Goal: Task Accomplishment & Management: Complete application form

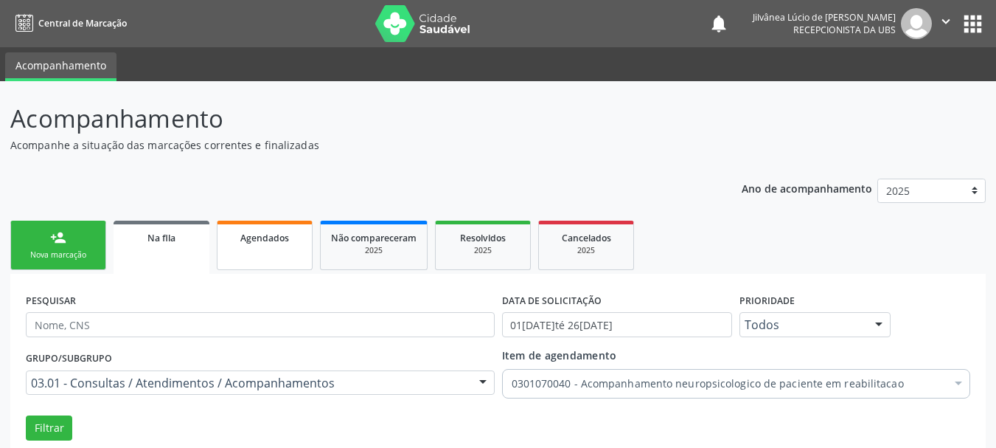
click at [241, 246] on link "Agendados" at bounding box center [265, 244] width 96 height 49
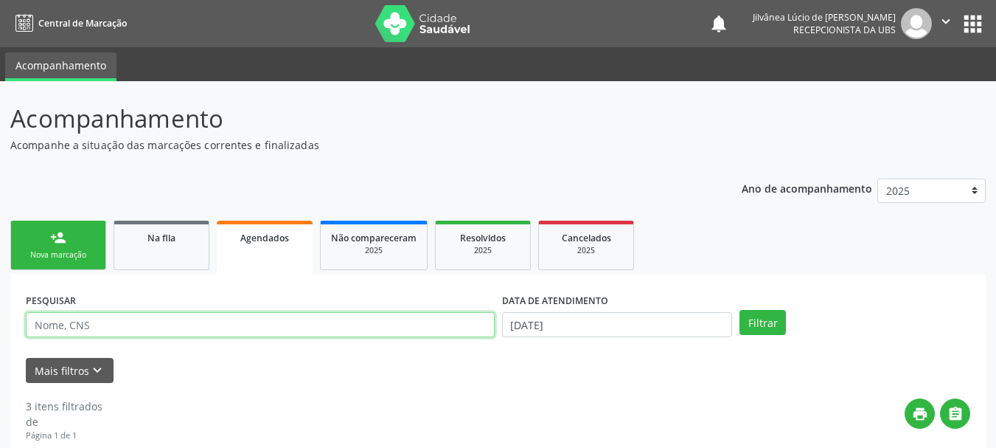
click at [99, 325] on input "text" at bounding box center [260, 324] width 469 height 25
paste input "[PERSON_NAME]"
type input "[PERSON_NAME]"
click at [740, 310] on button "Filtrar" at bounding box center [763, 322] width 46 height 25
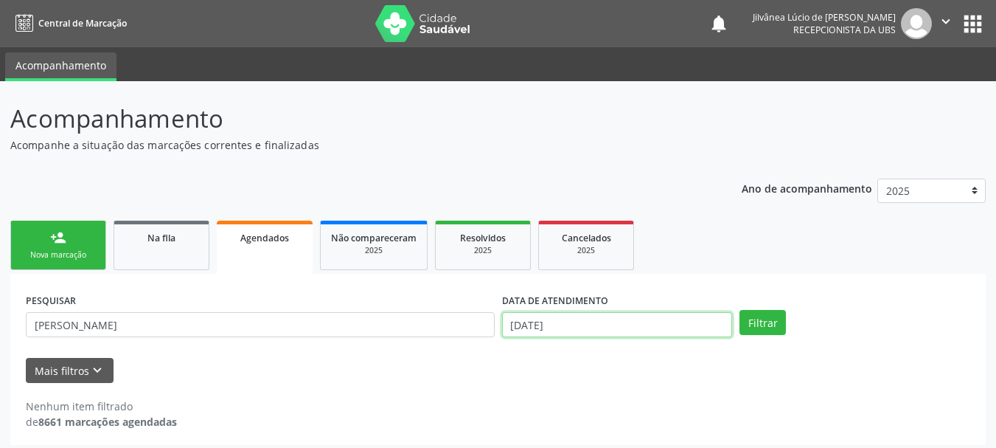
click at [592, 325] on input "[DATE]" at bounding box center [617, 324] width 231 height 25
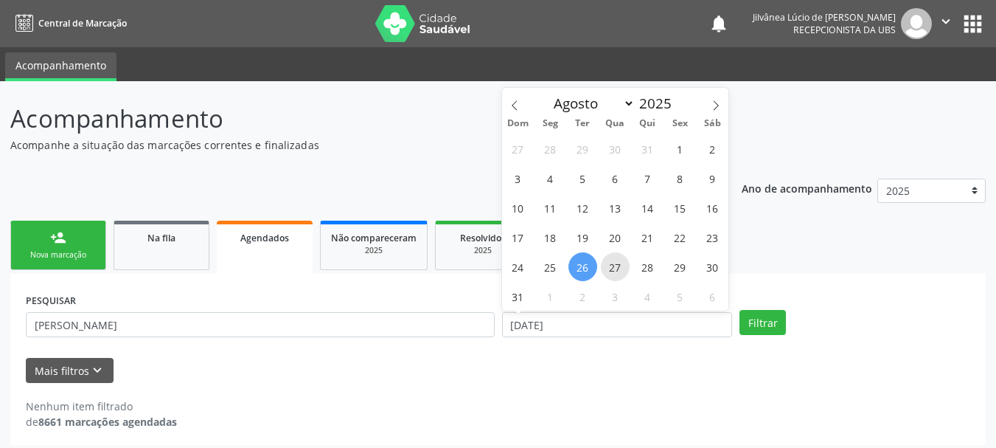
click at [609, 270] on span "27" at bounding box center [615, 266] width 29 height 29
type input "[DATE]"
click at [773, 270] on ul "person_add Nova marcação Na fila Agendados Não compareceram 2025 Resolvidos 202…" at bounding box center [498, 245] width 976 height 57
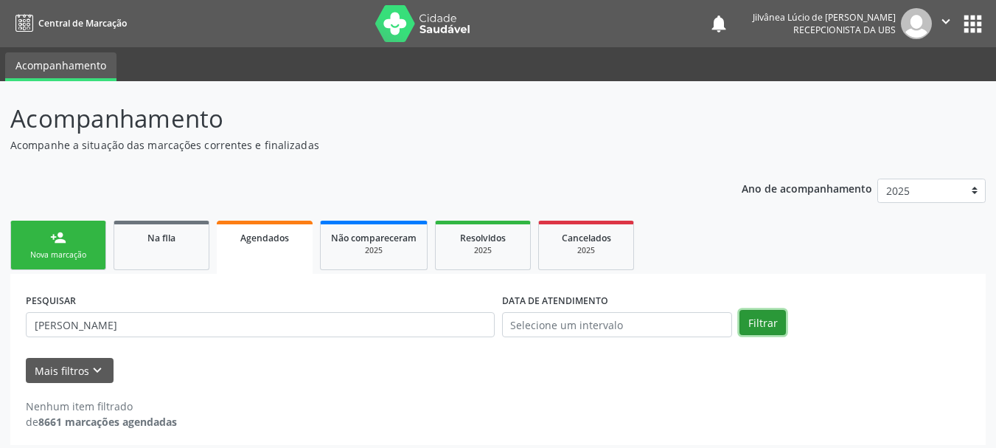
click at [766, 324] on button "Filtrar" at bounding box center [763, 322] width 46 height 25
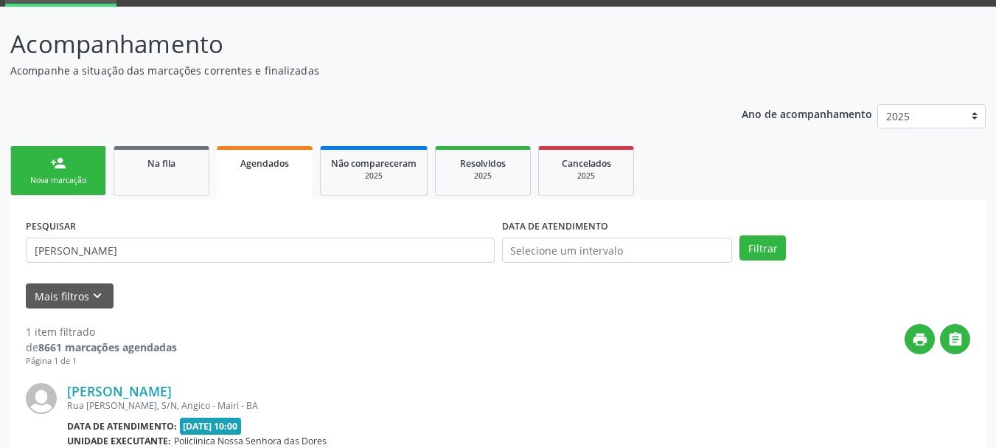
scroll to position [221, 0]
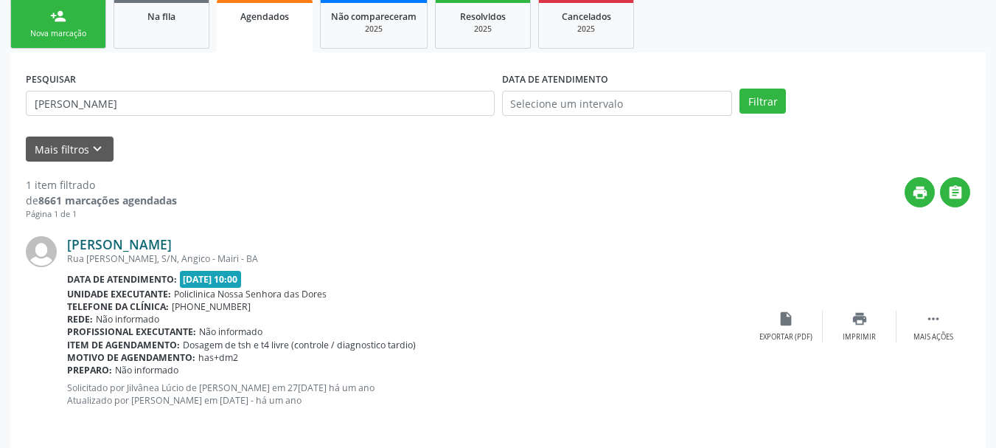
click at [172, 249] on link "[PERSON_NAME]" at bounding box center [119, 244] width 105 height 16
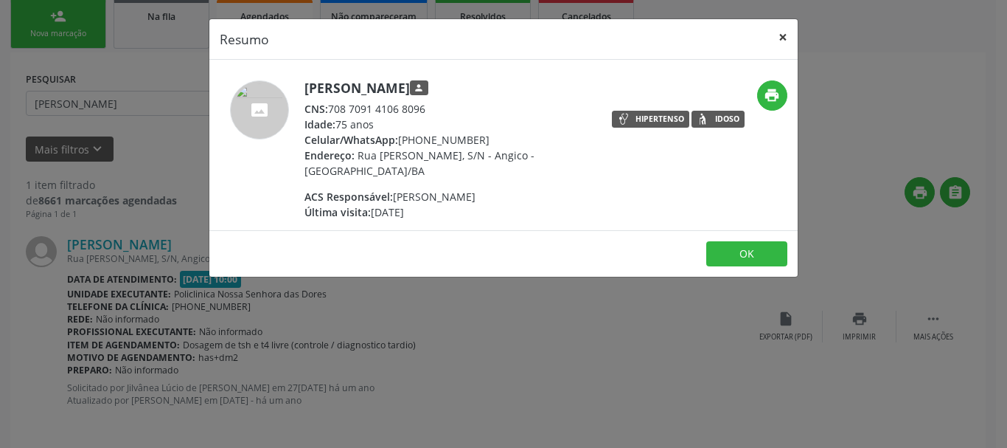
click at [778, 37] on button "×" at bounding box center [782, 37] width 29 height 36
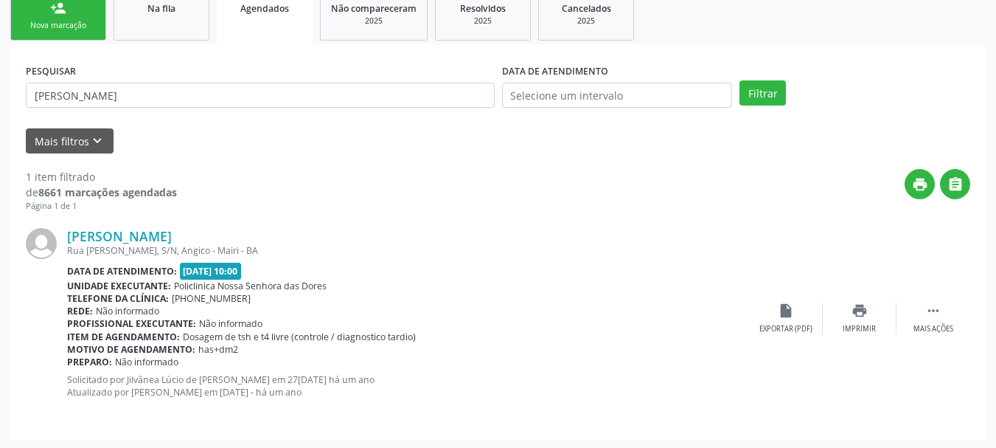
scroll to position [232, 0]
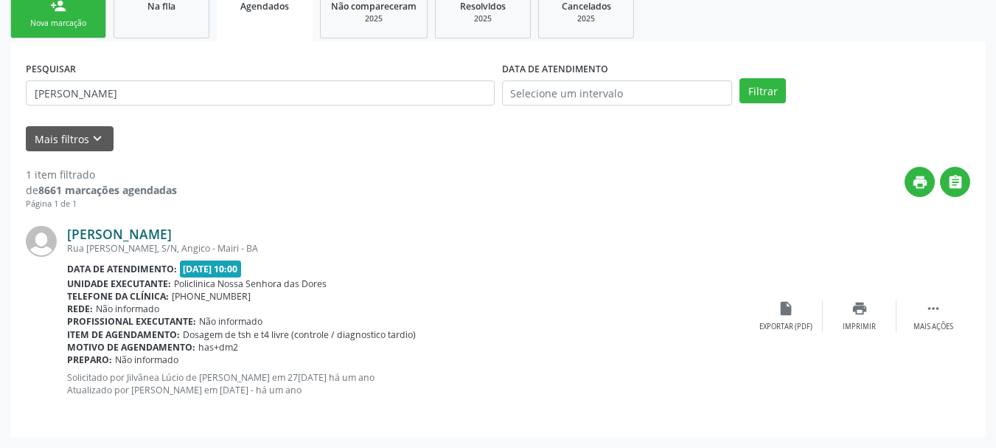
click at [109, 230] on link "[PERSON_NAME]" at bounding box center [119, 234] width 105 height 16
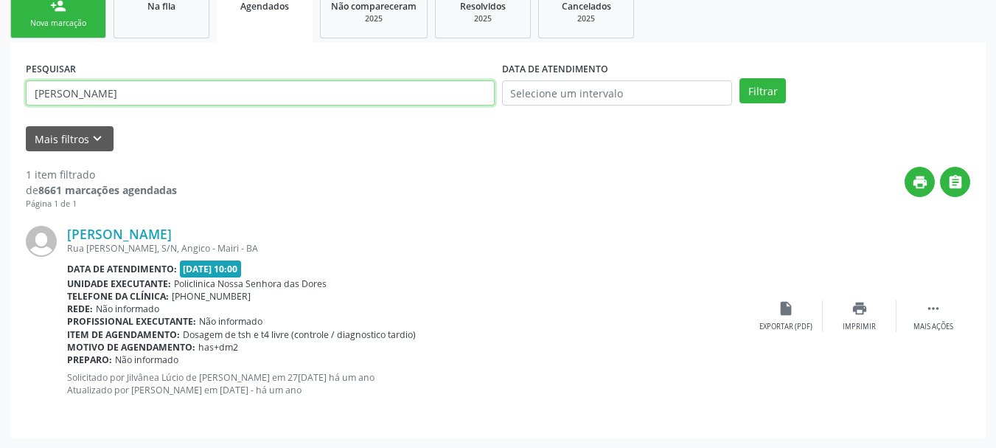
click at [166, 87] on input "[PERSON_NAME]" at bounding box center [260, 92] width 469 height 25
drag, startPoint x: 166, startPoint y: 87, endPoint x: 49, endPoint y: 88, distance: 117.2
click at [49, 88] on input "[PERSON_NAME]" at bounding box center [260, 92] width 469 height 25
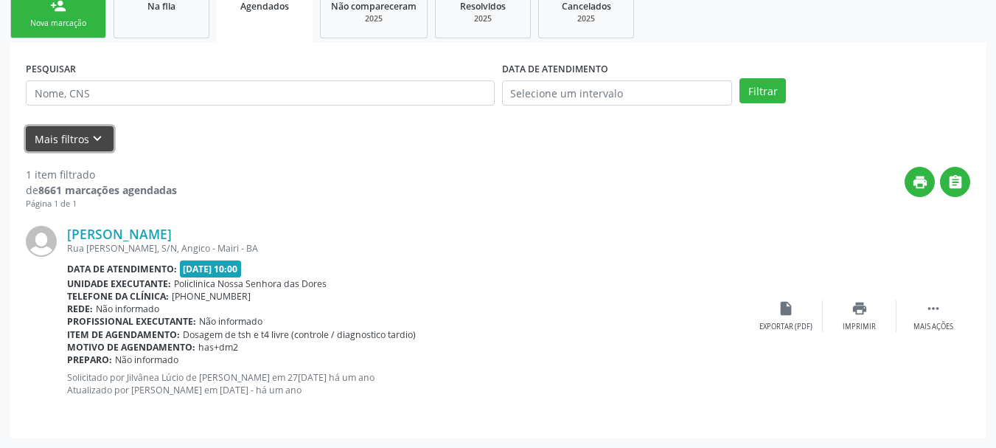
click at [68, 137] on button "Mais filtros keyboard_arrow_down" at bounding box center [70, 139] width 88 height 26
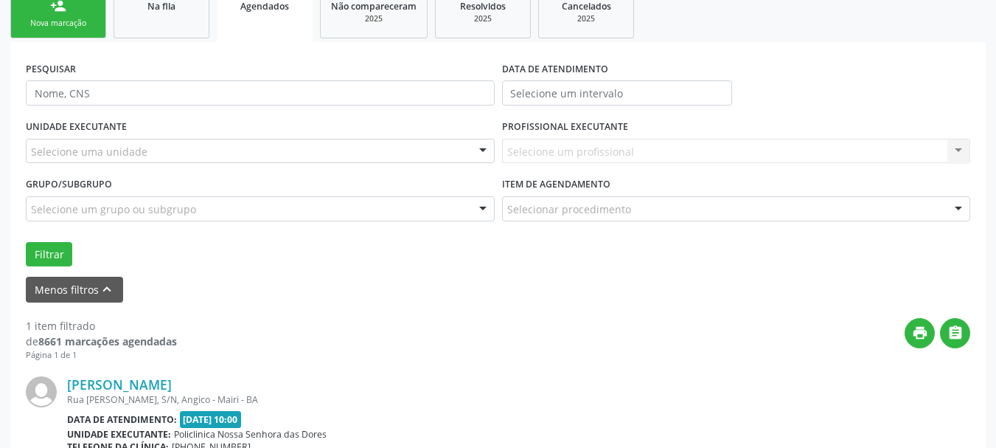
click at [558, 150] on div "Selecione um profissional Nenhum resultado encontrado para: " " Não há nenhuma …" at bounding box center [736, 151] width 469 height 25
click at [538, 218] on div "Selecionar procedimento" at bounding box center [736, 208] width 469 height 25
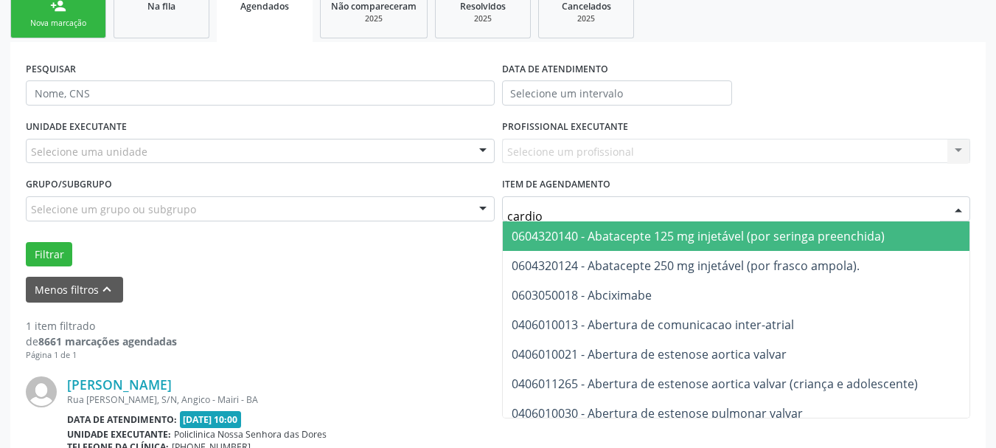
type input "cardiol"
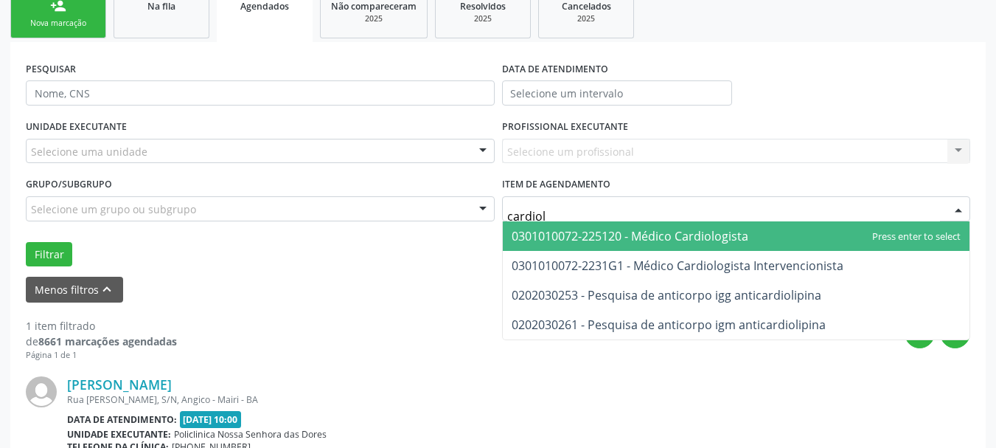
click at [695, 240] on span "0301010072-225120 - Médico Cardiologista" at bounding box center [630, 236] width 237 height 16
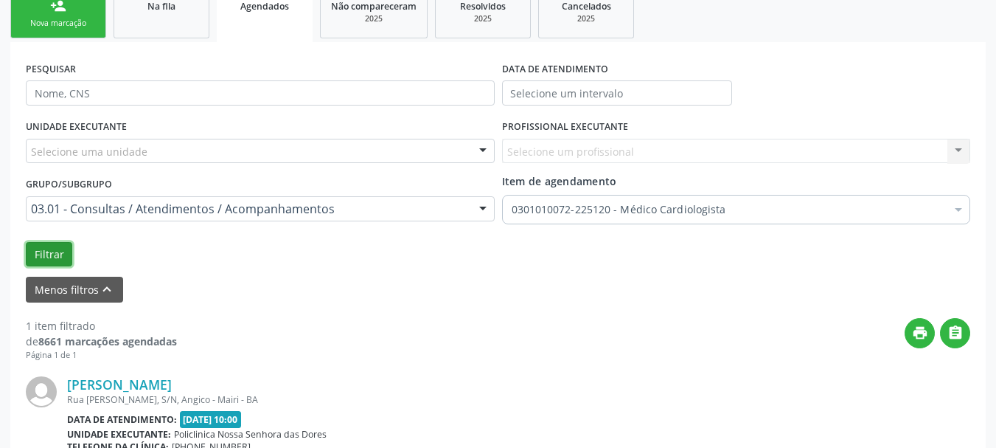
click at [52, 251] on button "Filtrar" at bounding box center [49, 254] width 46 height 25
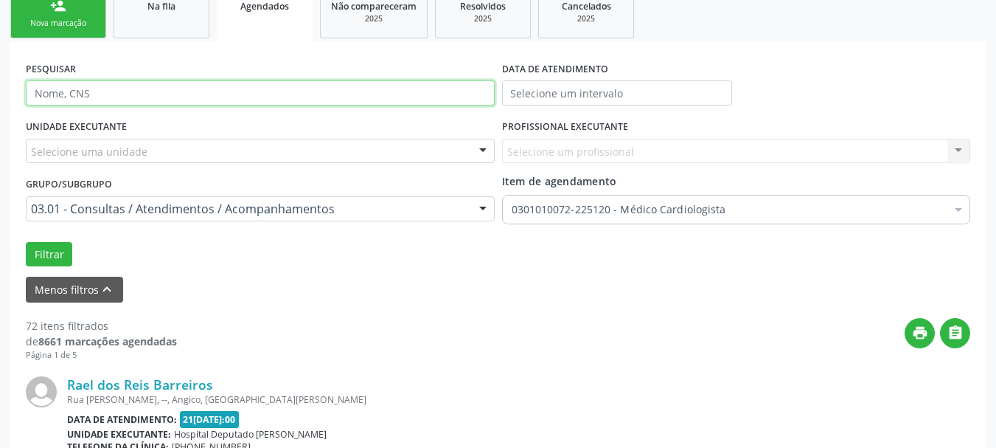
click at [112, 95] on input "text" at bounding box center [260, 92] width 469 height 25
type input "valterlucio"
click at [26, 242] on button "Filtrar" at bounding box center [49, 254] width 46 height 25
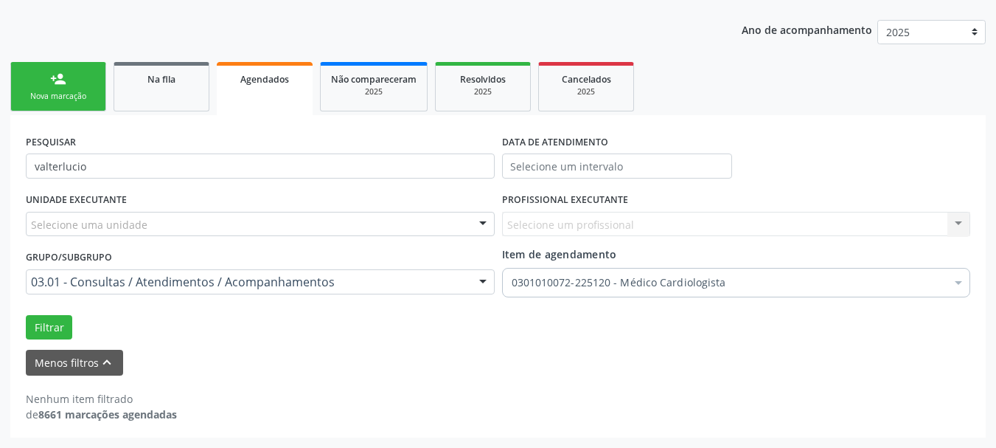
scroll to position [159, 0]
click at [665, 294] on div "0301010072-225120 - Médico Cardiologista" at bounding box center [736, 282] width 469 height 29
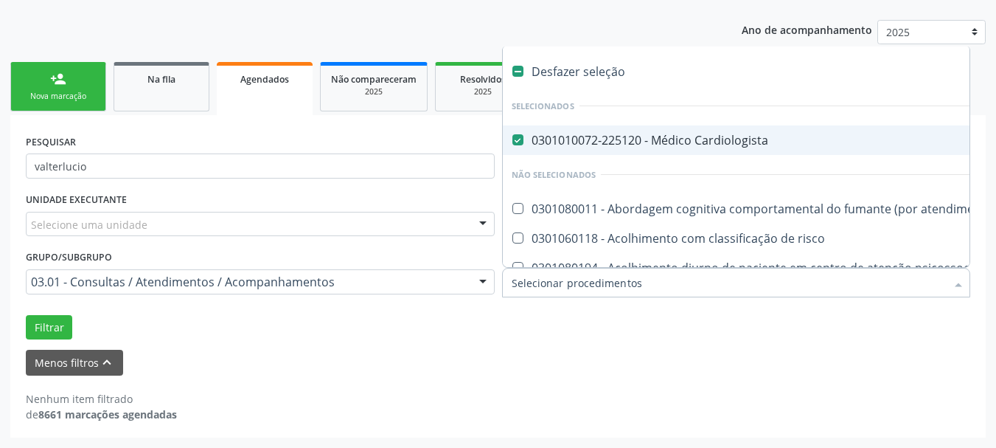
checkbox Cardiologista "false"
click at [49, 310] on div "UNIDADE EXECUTANTE Selecione uma unidade Todos as unidades 3D Dent A Bioquimika…" at bounding box center [498, 264] width 952 height 150
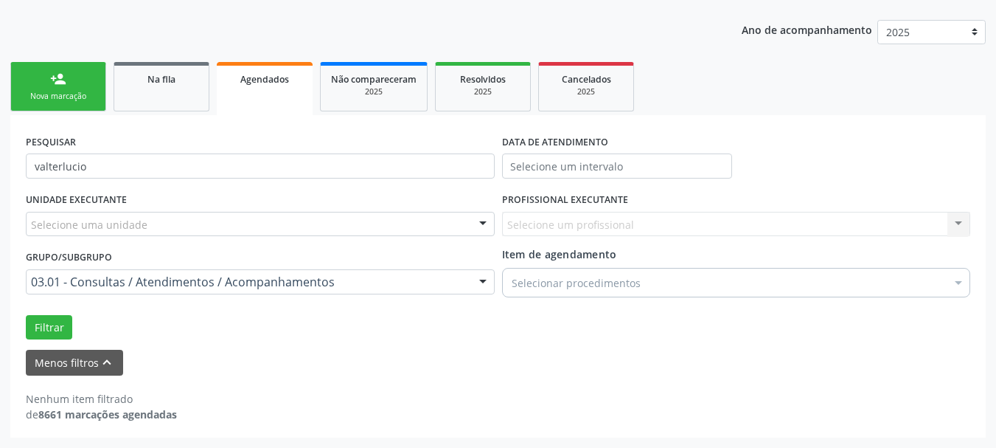
click at [120, 290] on div "03.01 - Consultas / Atendimentos / Acompanhamentos" at bounding box center [260, 281] width 469 height 25
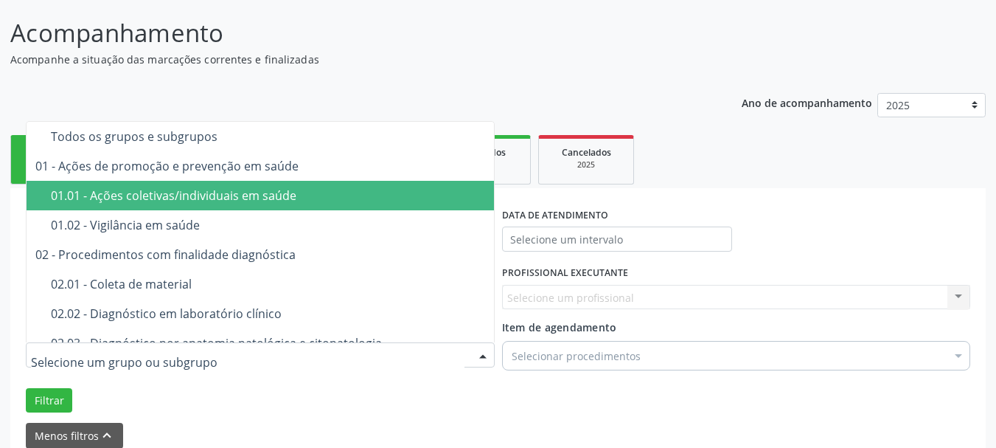
scroll to position [0, 0]
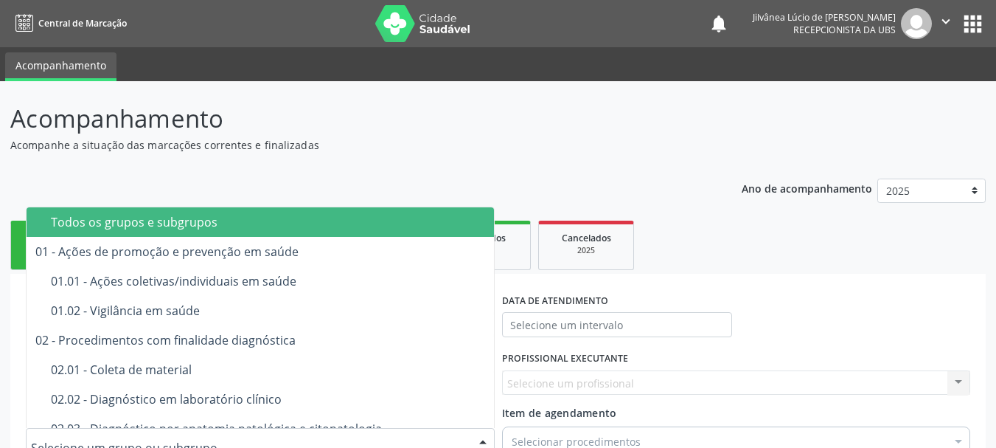
click at [115, 217] on div "Todos os grupos e subgrupos" at bounding box center [300, 222] width 498 height 12
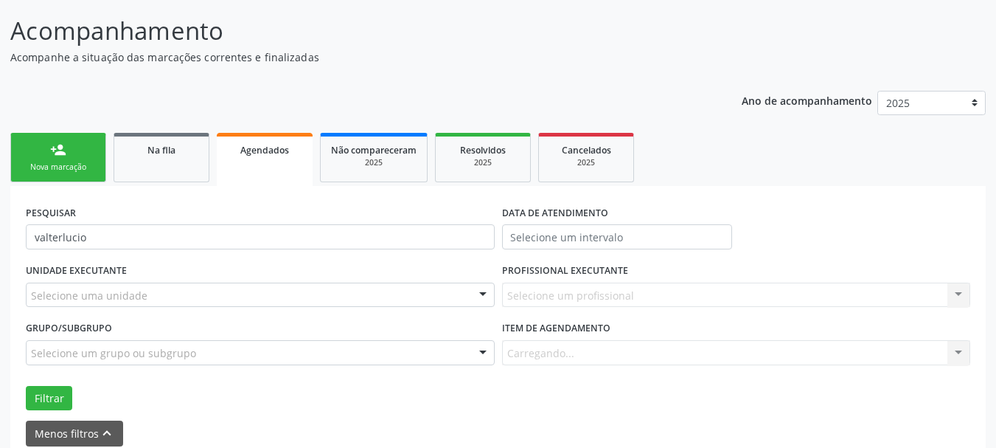
scroll to position [159, 0]
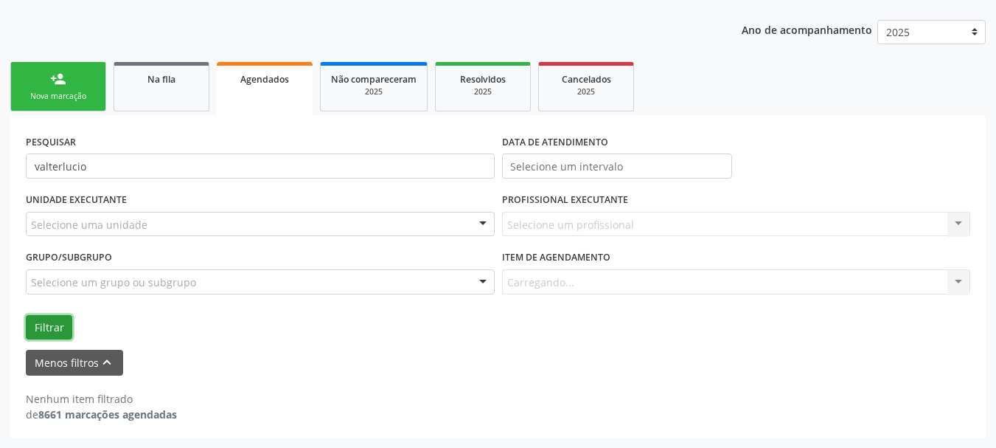
click at [54, 324] on button "Filtrar" at bounding box center [49, 327] width 46 height 25
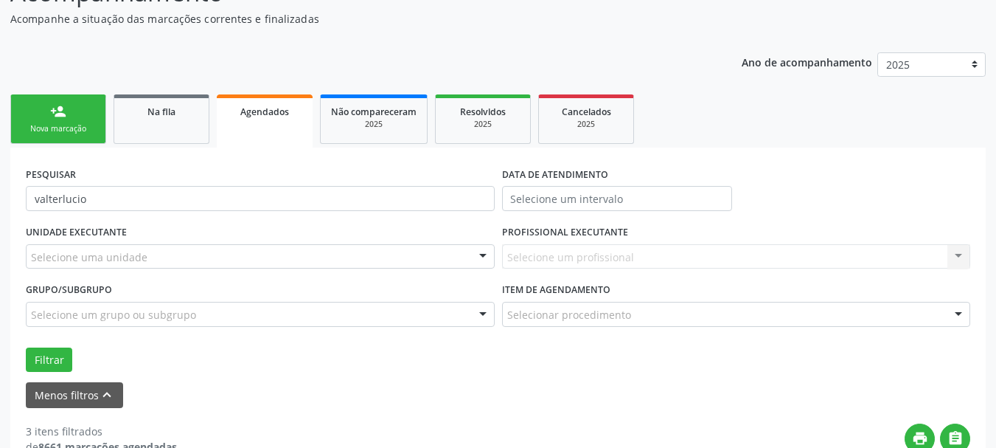
scroll to position [85, 0]
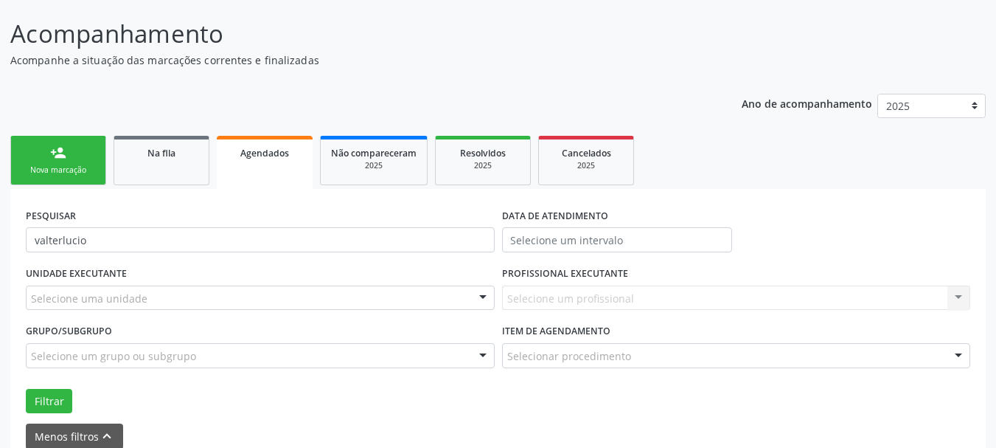
click at [166, 134] on ul "person_add Nova marcação Na fila Agendados Não compareceram 2025 Resolvidos 202…" at bounding box center [498, 160] width 976 height 57
click at [166, 160] on link "Na fila" at bounding box center [162, 160] width 96 height 49
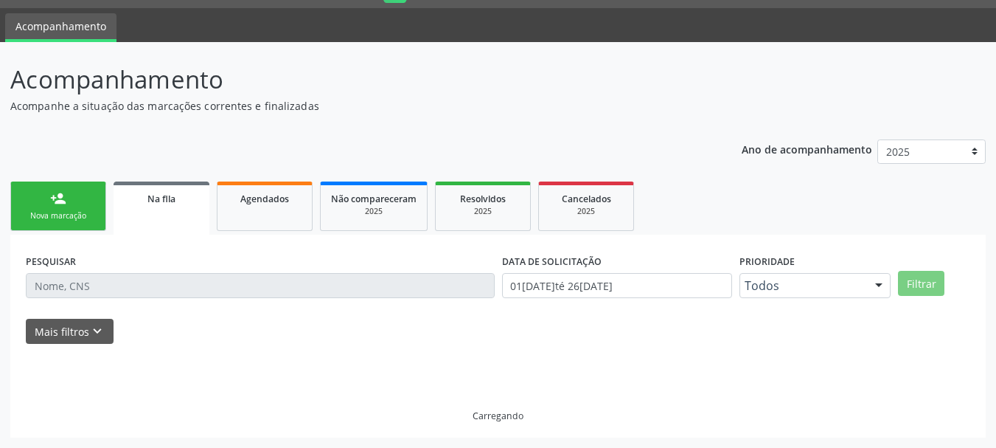
click at [166, 160] on div "Ano de acompanhamento 2025 2024 2023 2022 2021 2020 2019 person_add Nova marcaç…" at bounding box center [498, 283] width 976 height 309
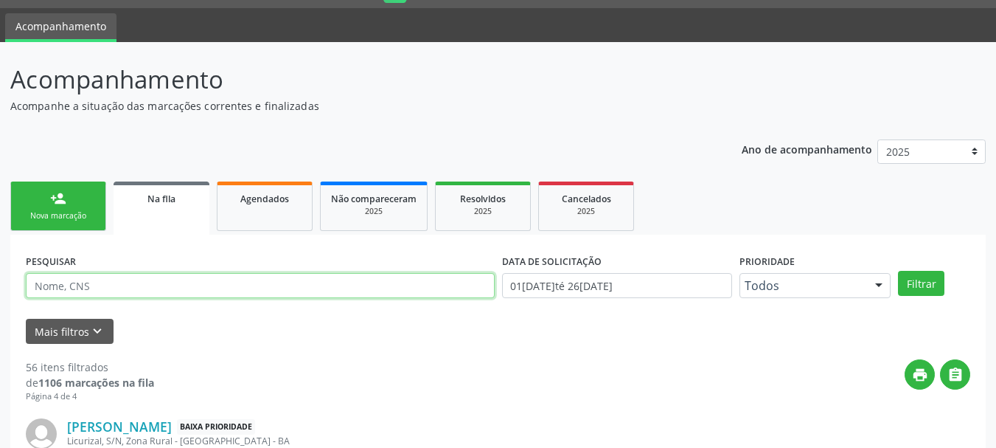
click at [156, 280] on input "text" at bounding box center [260, 285] width 469 height 25
click at [898, 271] on button "Filtrar" at bounding box center [921, 283] width 46 height 25
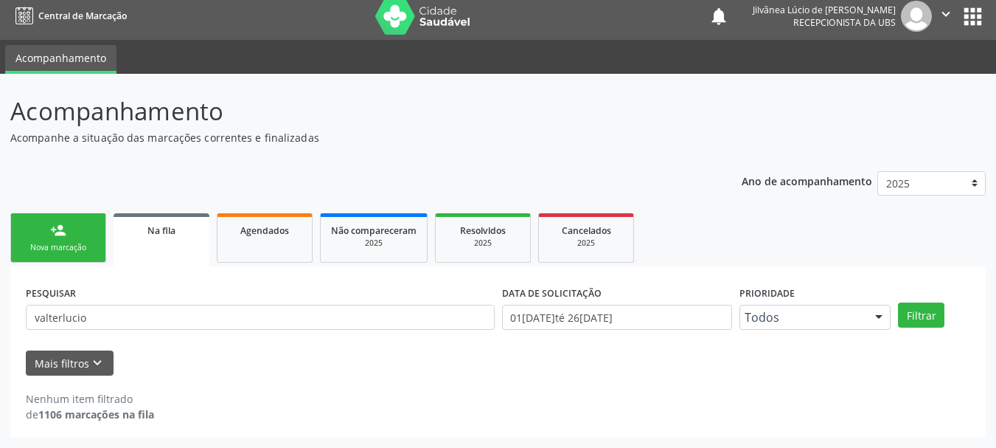
scroll to position [7, 0]
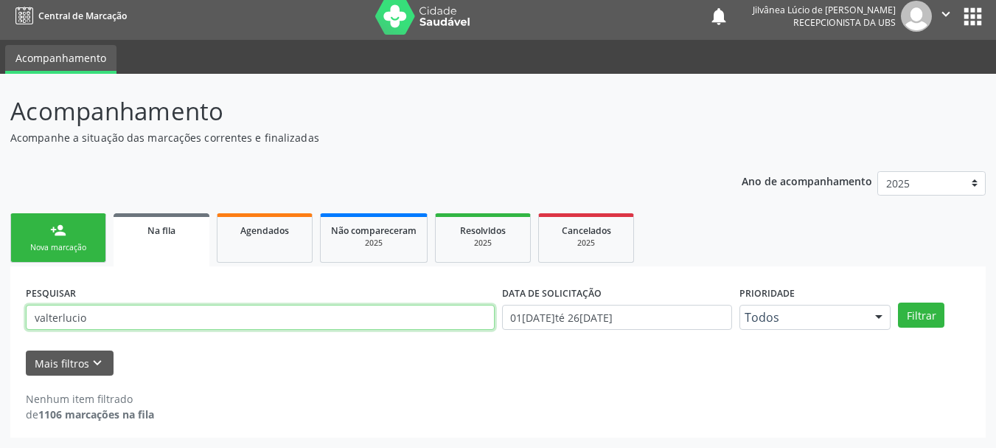
click at [59, 313] on input "valterlucio" at bounding box center [260, 317] width 469 height 25
click at [898, 302] on button "Filtrar" at bounding box center [921, 314] width 46 height 25
click at [111, 314] on input "[PERSON_NAME]" at bounding box center [260, 317] width 469 height 25
type input "valter"
click at [898, 302] on button "Filtrar" at bounding box center [921, 314] width 46 height 25
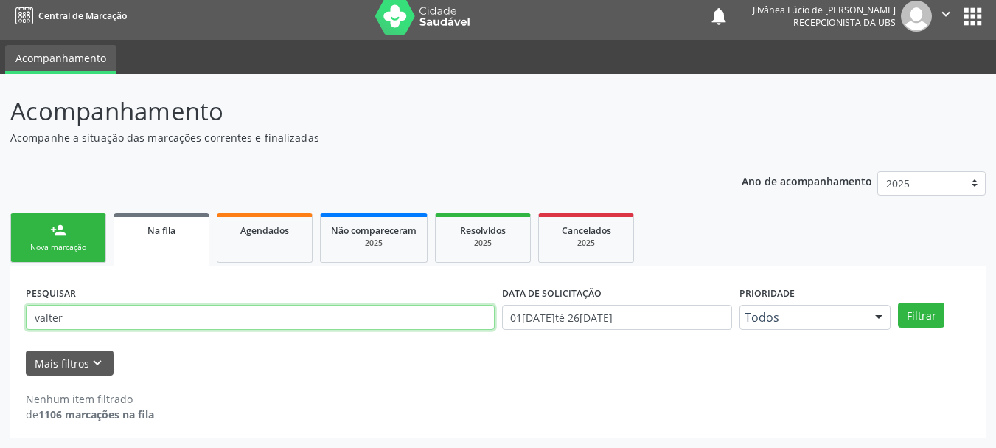
drag, startPoint x: 63, startPoint y: 315, endPoint x: 0, endPoint y: 326, distance: 63.6
click at [0, 326] on div "Acompanhamento Acompanhe a situação das marcações correntes e finalizadas Relat…" at bounding box center [498, 261] width 996 height 374
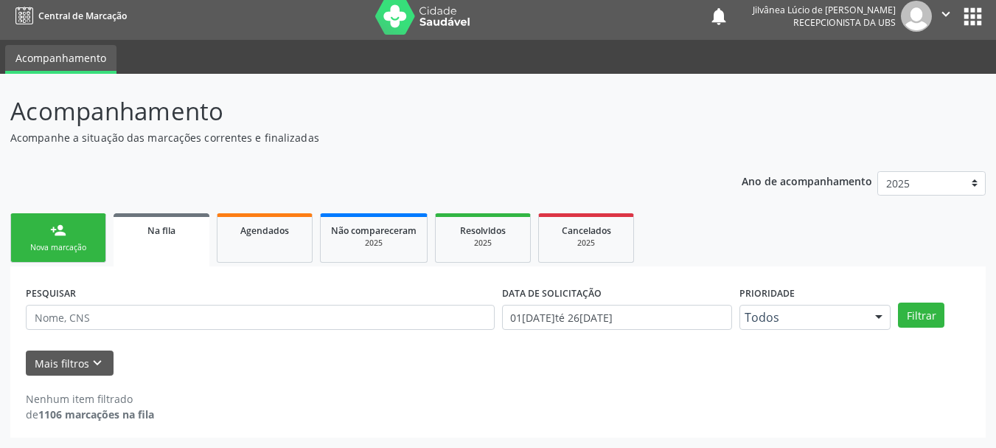
click at [55, 259] on link "person_add Nova marcação" at bounding box center [58, 237] width 96 height 49
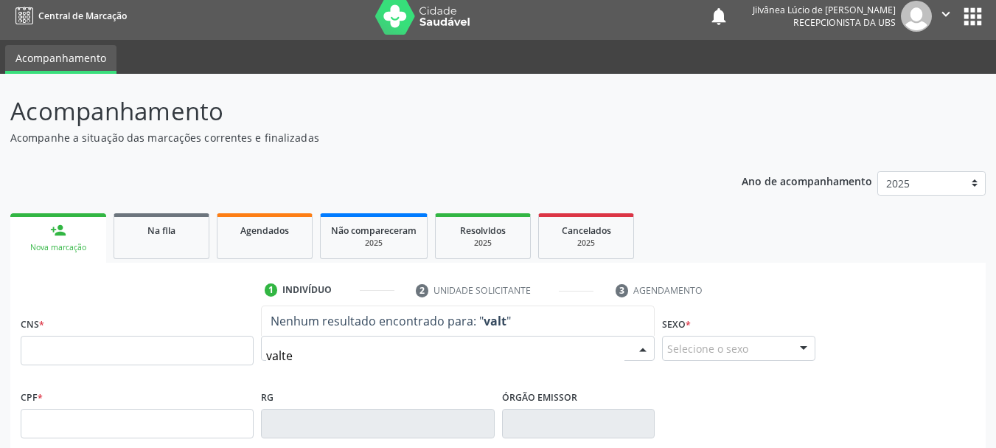
type input "valter"
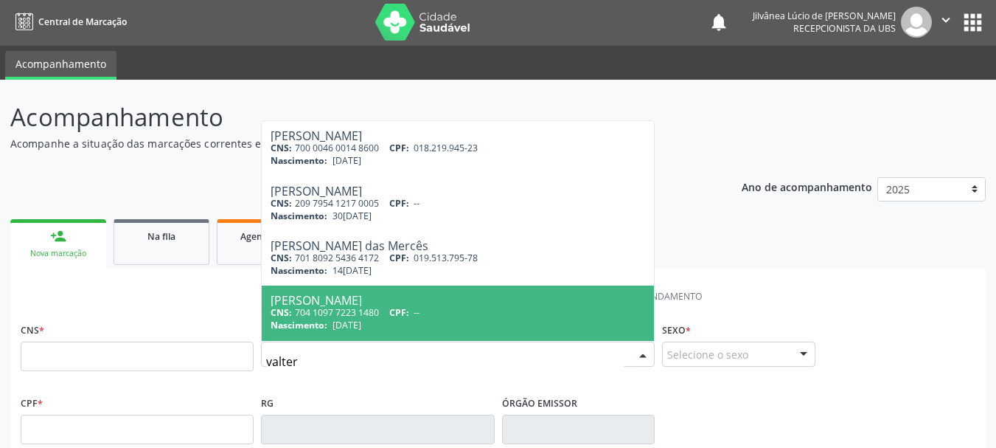
scroll to position [0, 0]
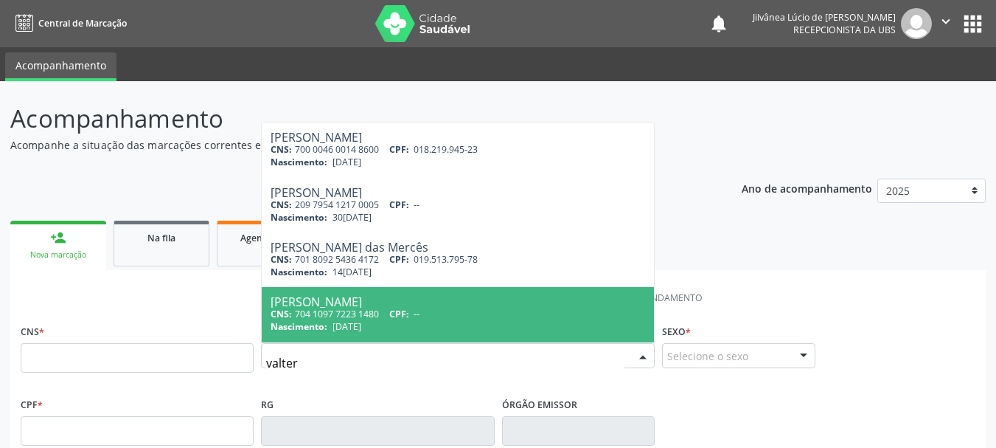
click at [285, 367] on input "valter" at bounding box center [445, 362] width 358 height 29
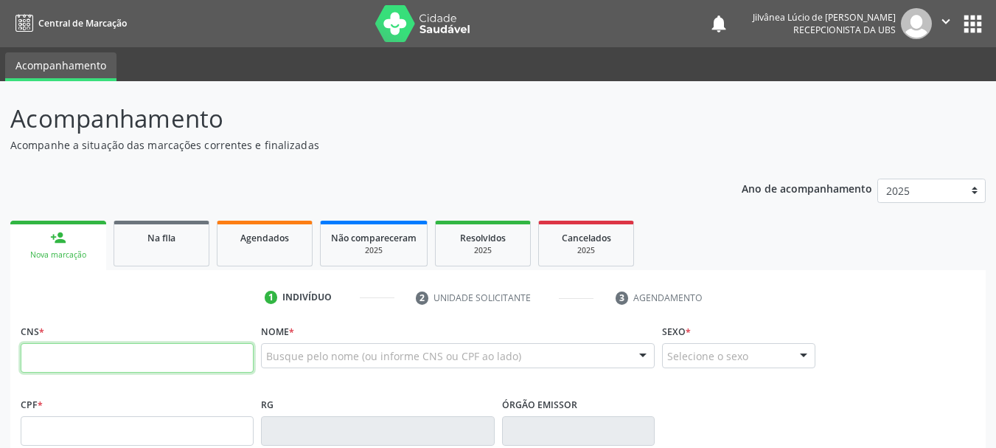
click at [168, 352] on input "text" at bounding box center [137, 357] width 233 height 29
paste input "704 8005 8659 5449"
type input "704 8005 8659 5449"
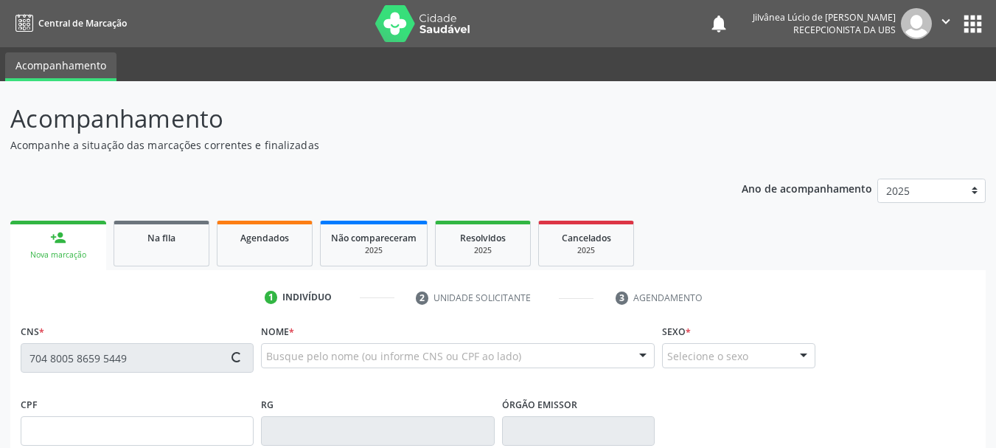
type input "006.490.755-44"
type input "[DATE]"
type input "[PERSON_NAME]"
type input "[PHONE_NUMBER]"
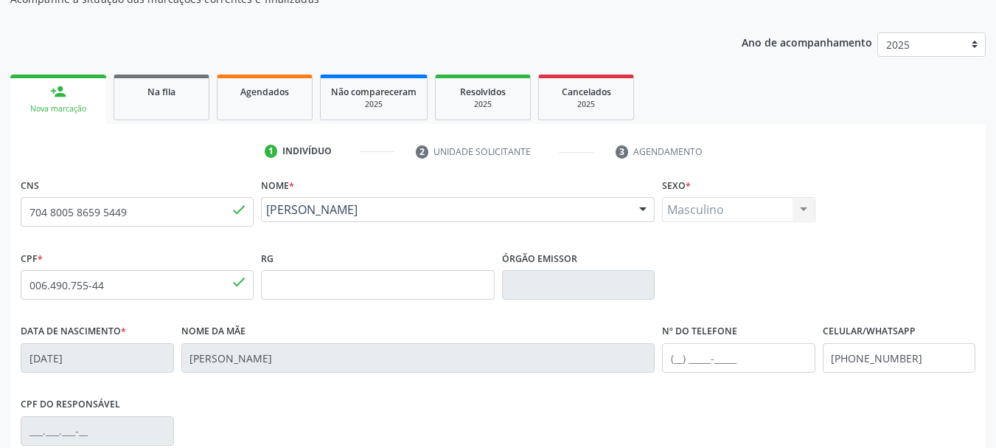
scroll to position [147, 0]
click at [191, 101] on link "Na fila" at bounding box center [162, 96] width 96 height 46
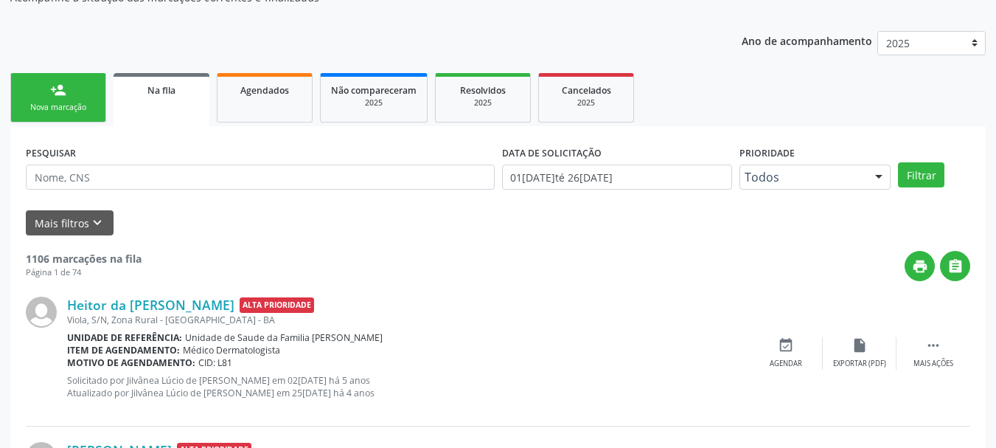
click at [102, 274] on div "Página 1 de 74" at bounding box center [84, 272] width 116 height 13
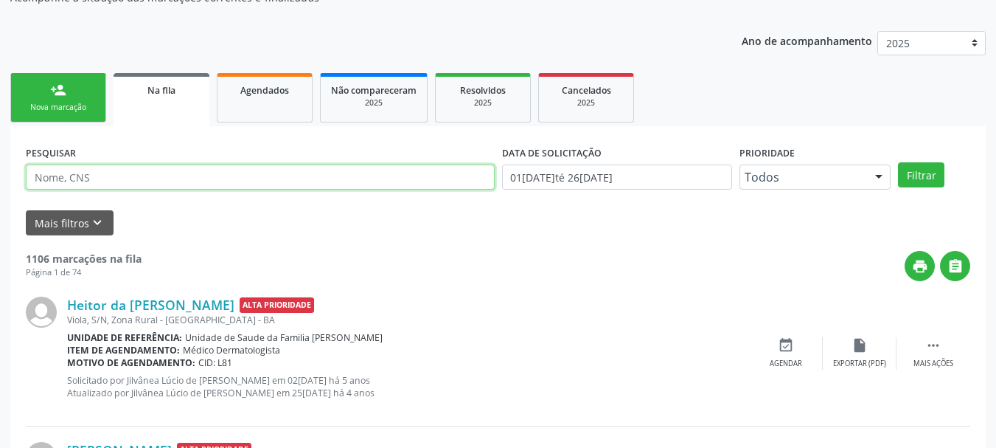
click at [143, 182] on input "text" at bounding box center [260, 176] width 469 height 25
paste input "704800586595449"
type input "704800586595449"
click at [898, 162] on button "Filtrar" at bounding box center [921, 174] width 46 height 25
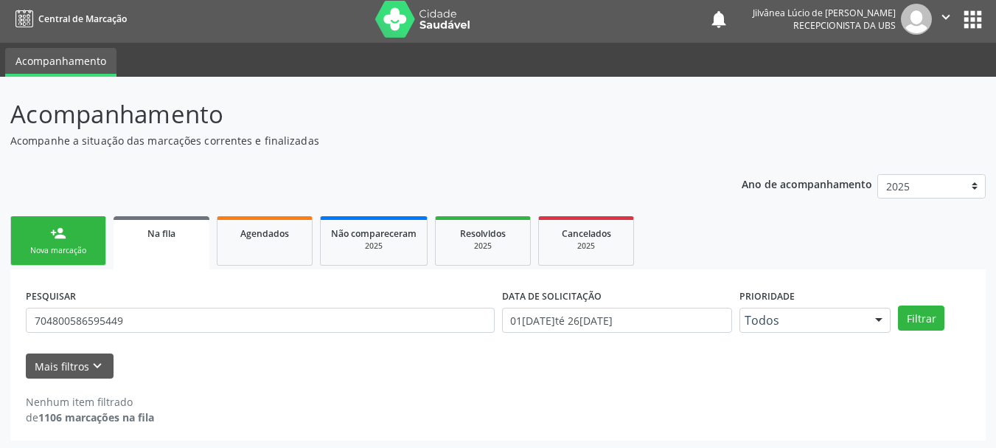
scroll to position [7, 0]
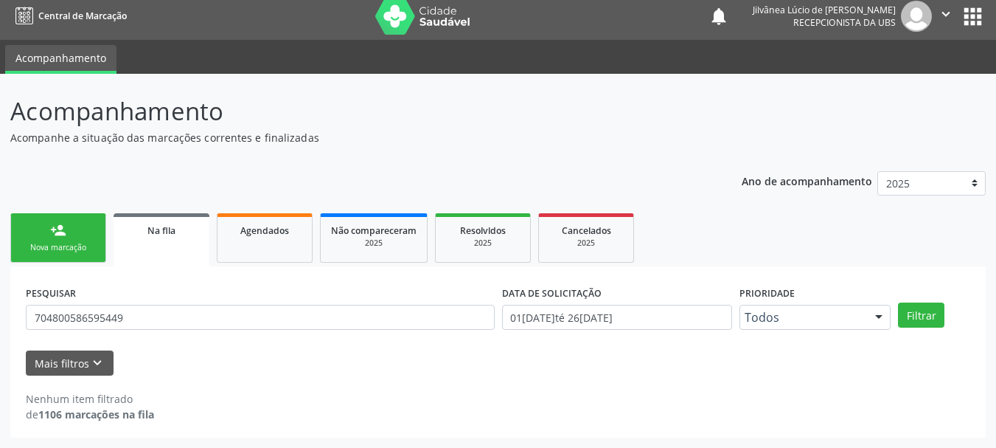
click at [66, 226] on link "person_add Nova marcação" at bounding box center [58, 237] width 96 height 49
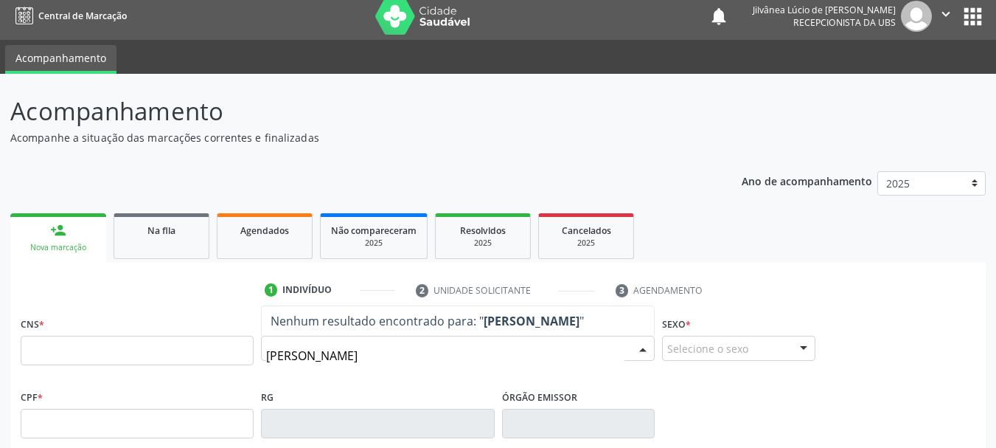
type input "[PERSON_NAME]"
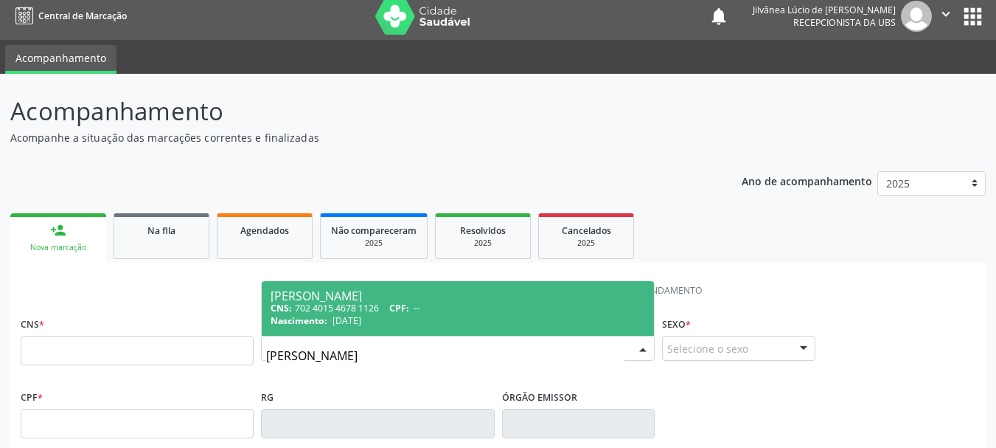
click at [343, 313] on div "CNS: 702 4015 4678 1126 CPF: --" at bounding box center [458, 308] width 375 height 13
type input "702 4015 4678 1126"
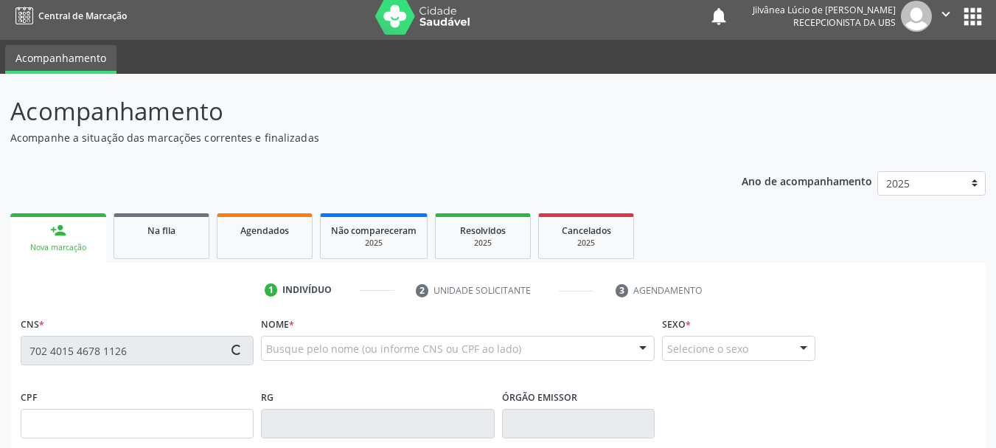
type input "[DATE]"
type input "[PERSON_NAME]"
type input "[PHONE_NUMBER]"
type input "S/N"
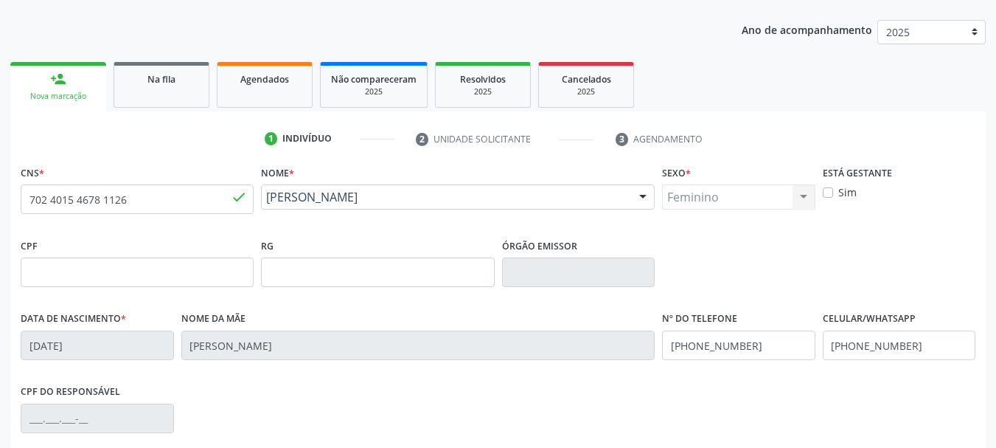
scroll to position [352, 0]
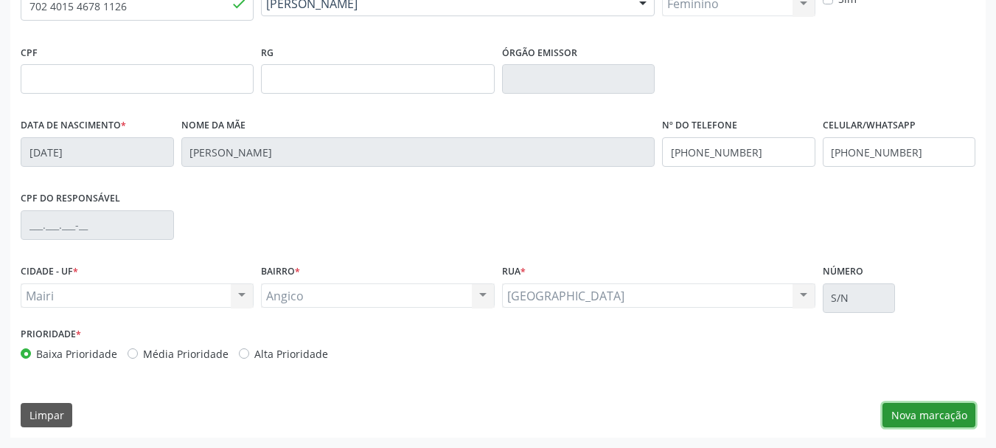
click at [919, 404] on button "Nova marcação" at bounding box center [929, 415] width 93 height 25
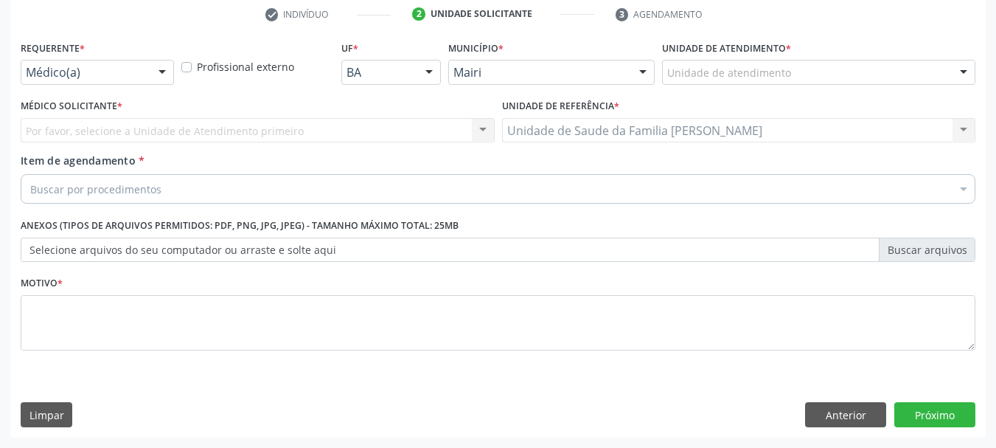
scroll to position [283, 0]
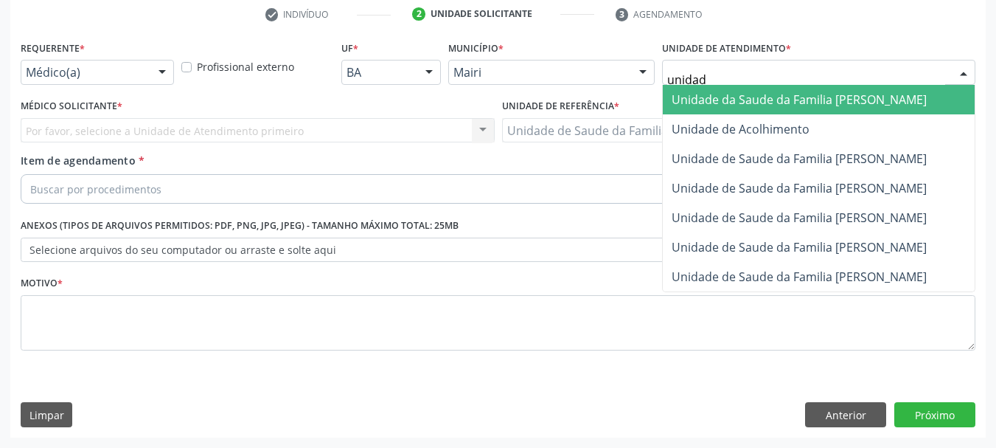
type input "unidade"
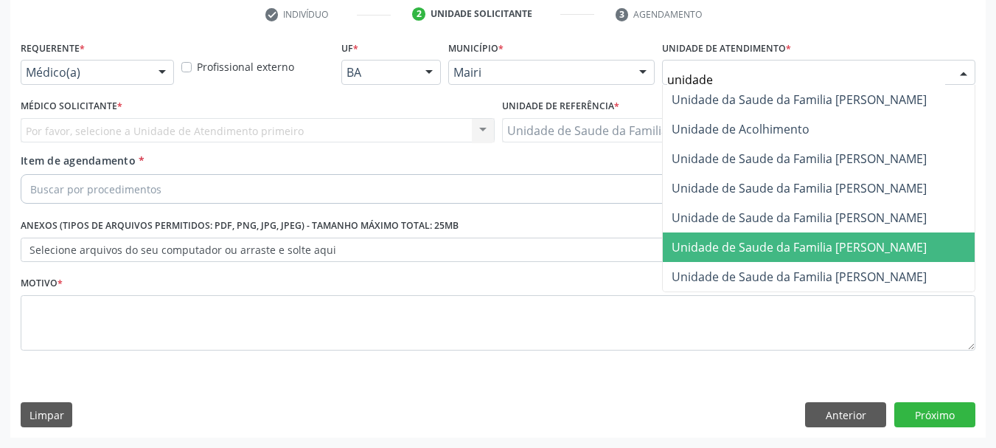
click at [835, 252] on span "Unidade de Saude da Familia [PERSON_NAME]" at bounding box center [799, 247] width 255 height 16
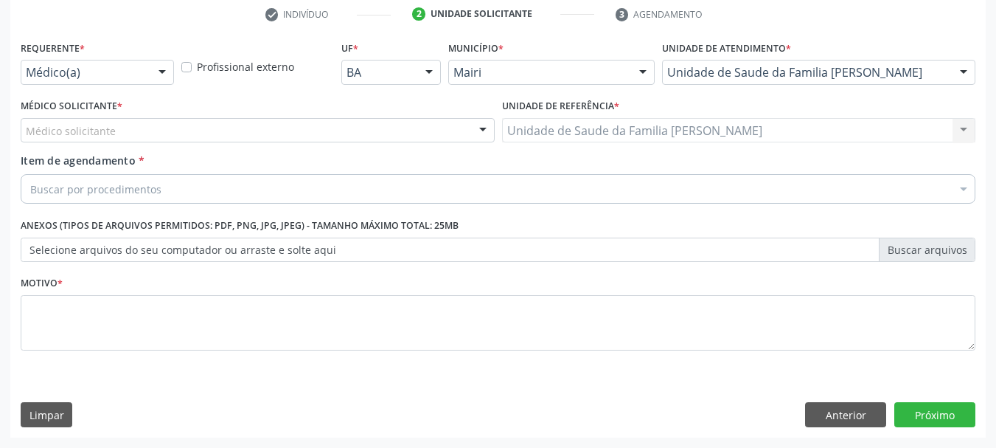
click at [197, 127] on div "Médico solicitante" at bounding box center [258, 130] width 474 height 25
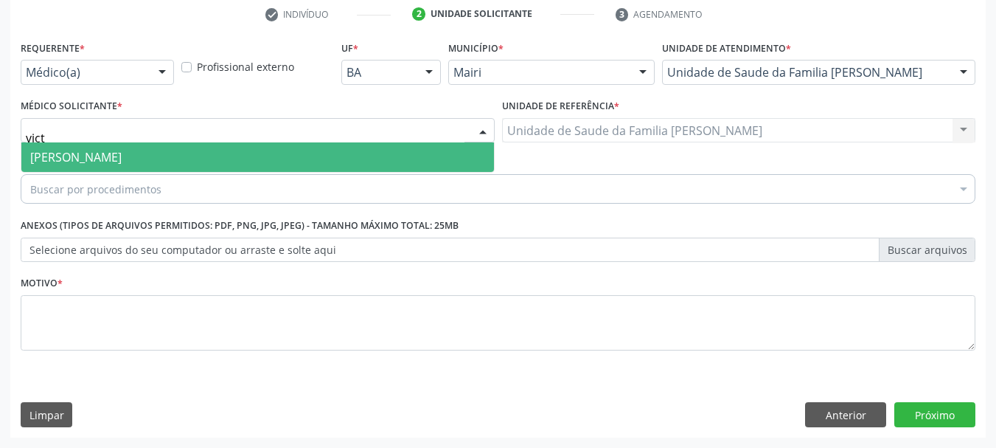
type input "victo"
click at [209, 156] on span "[PERSON_NAME]" at bounding box center [257, 156] width 473 height 29
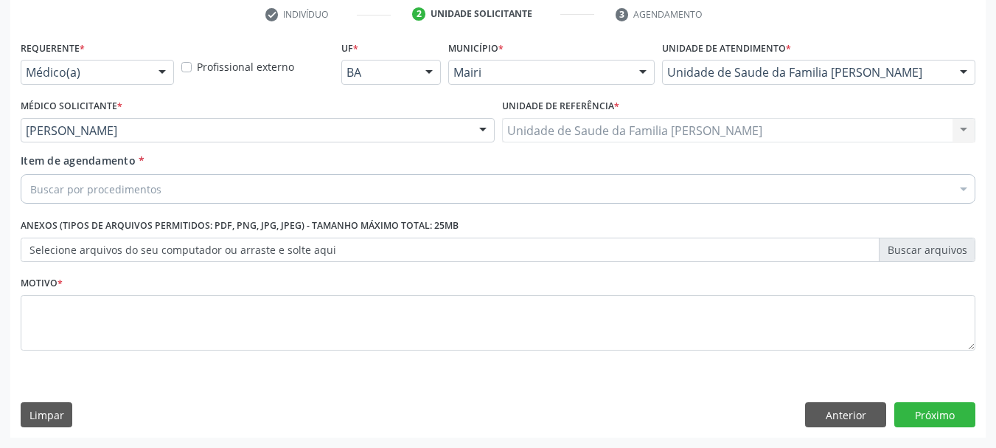
click at [200, 188] on div "Buscar por procedimentos" at bounding box center [498, 188] width 955 height 29
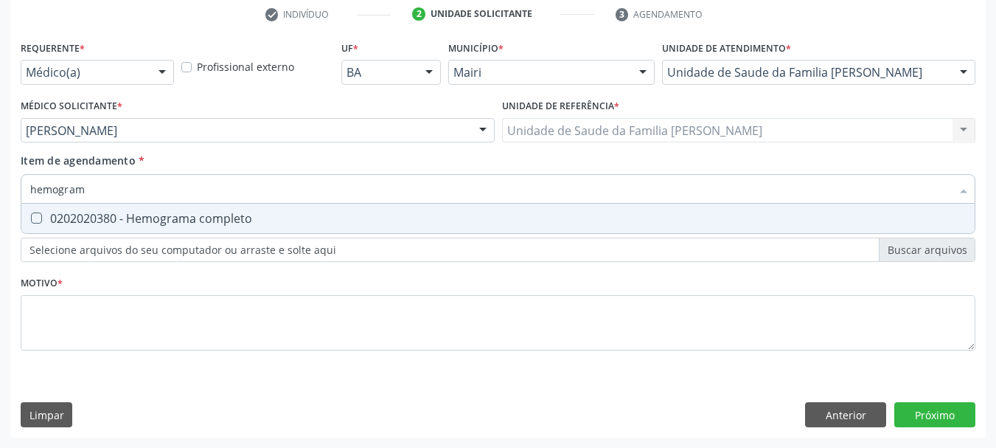
type input "hemograma"
click at [196, 220] on div "0202020380 - Hemograma completo" at bounding box center [498, 218] width 936 height 12
checkbox completo "true"
drag, startPoint x: 139, startPoint y: 184, endPoint x: 0, endPoint y: 201, distance: 140.4
click at [0, 200] on div "Acompanhamento Acompanhe a situação das marcações correntes e finalizadas Relat…" at bounding box center [498, 123] width 996 height 650
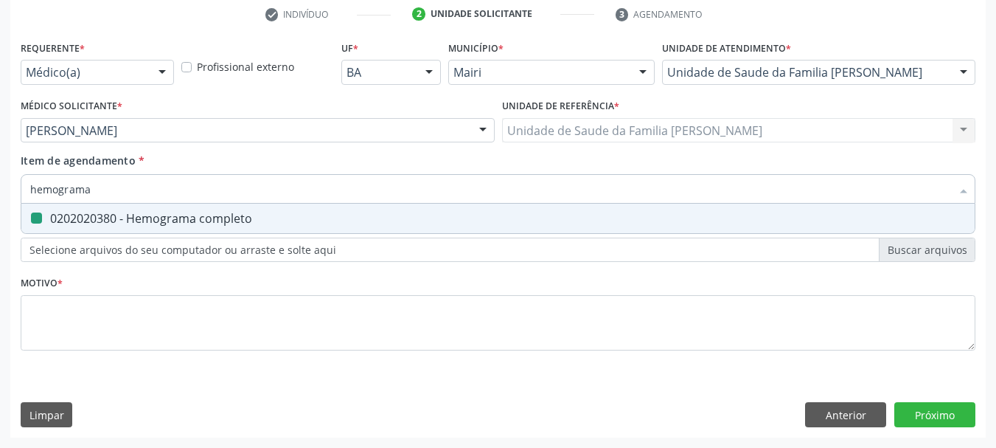
type input "g"
checkbox completo "false"
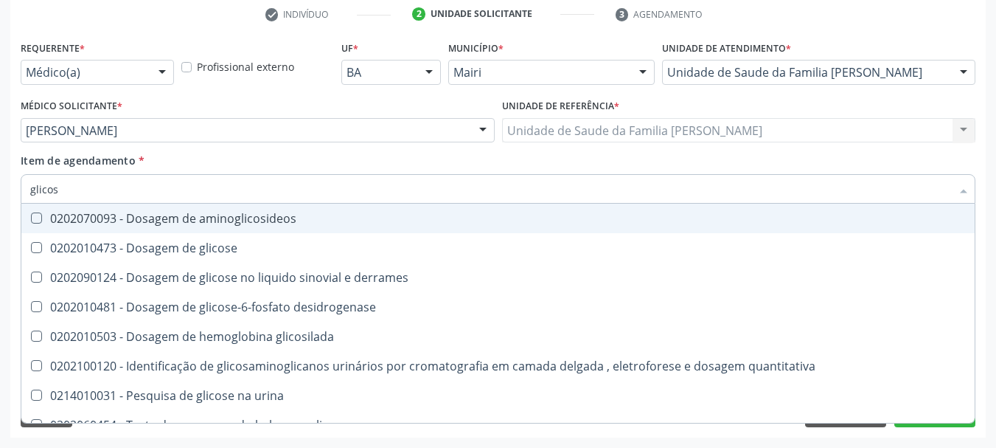
type input "glicose"
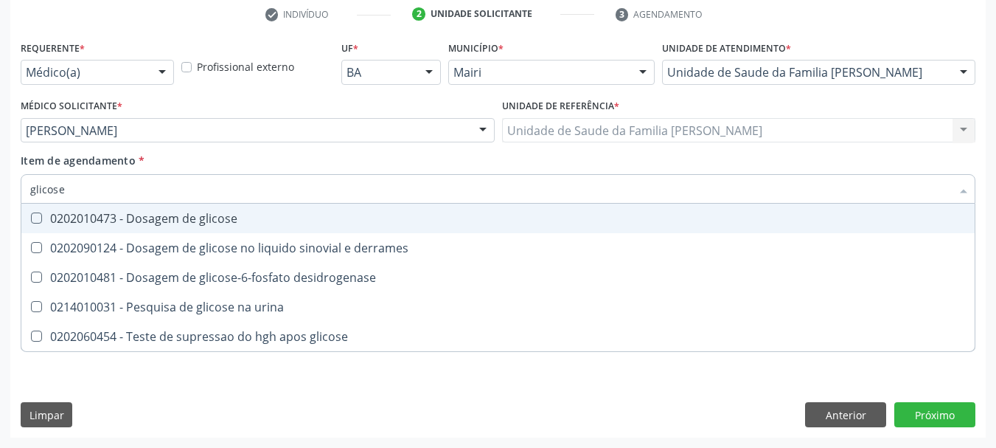
click at [55, 212] on div "0202010473 - Dosagem de glicose" at bounding box center [498, 218] width 936 height 12
checkbox glicose "true"
drag, startPoint x: 79, startPoint y: 190, endPoint x: 0, endPoint y: 202, distance: 79.9
click at [0, 202] on div "Acompanhamento Acompanhe a situação das marcações correntes e finalizadas Relat…" at bounding box center [498, 123] width 996 height 650
type input "gl"
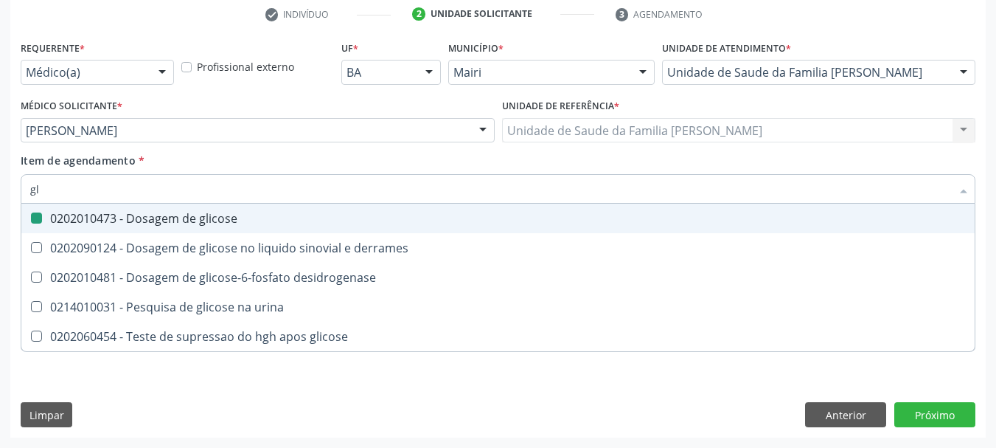
checkbox glicose "false"
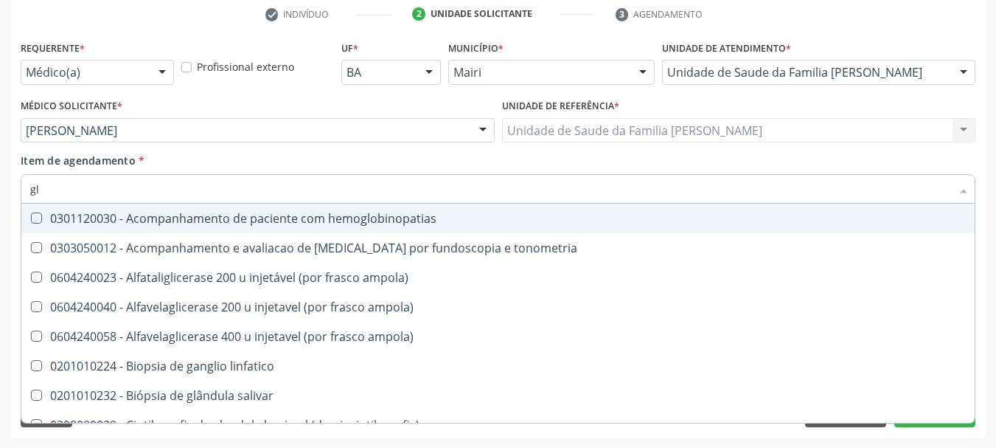
type input "gli"
checkbox campimetria\) "true"
type input "glic"
checkbox glenoidal "true"
checkbox campimetria\) "false"
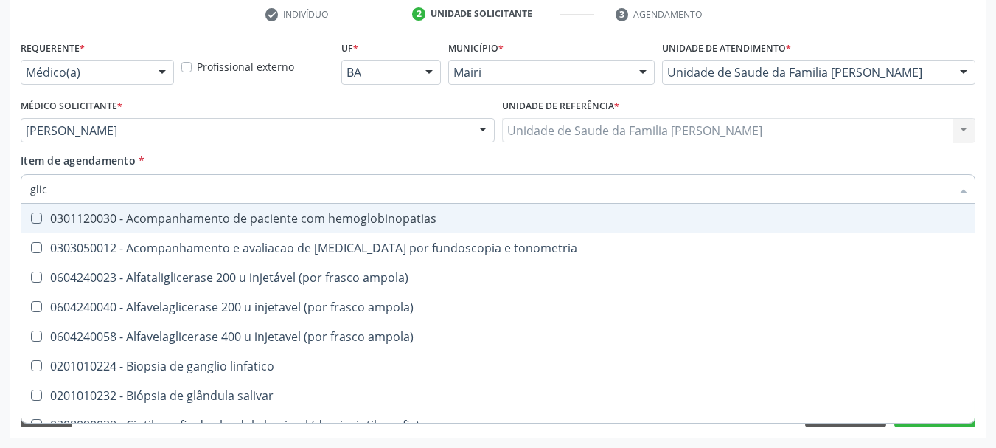
type input "glico"
checkbox ampola\) "true"
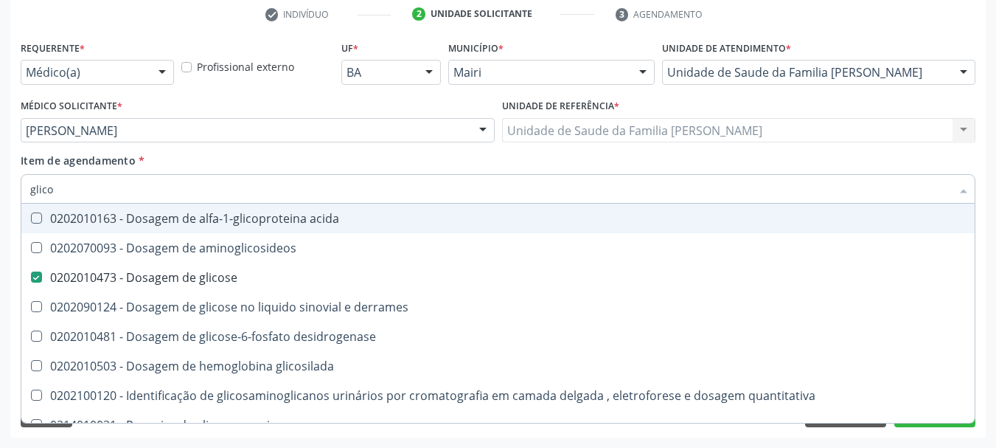
type input "glicos"
checkbox aminoglicosideos "true"
checkbox glicose "false"
type input "glicosi"
checkbox aminoglicosideos "false"
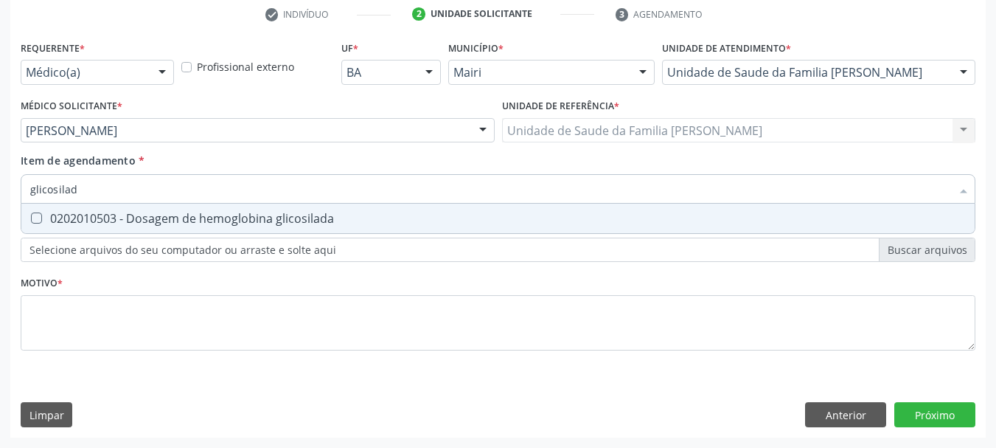
type input "glicosilada"
click at [53, 212] on div "0202010503 - Dosagem de hemoglobina glicosilada" at bounding box center [498, 218] width 936 height 12
checkbox glicosilada "true"
drag, startPoint x: 117, startPoint y: 192, endPoint x: 1, endPoint y: 191, distance: 115.0
click at [3, 191] on div "Acompanhamento Acompanhe a situação das marcações correntes e finalizadas Relat…" at bounding box center [498, 123] width 996 height 650
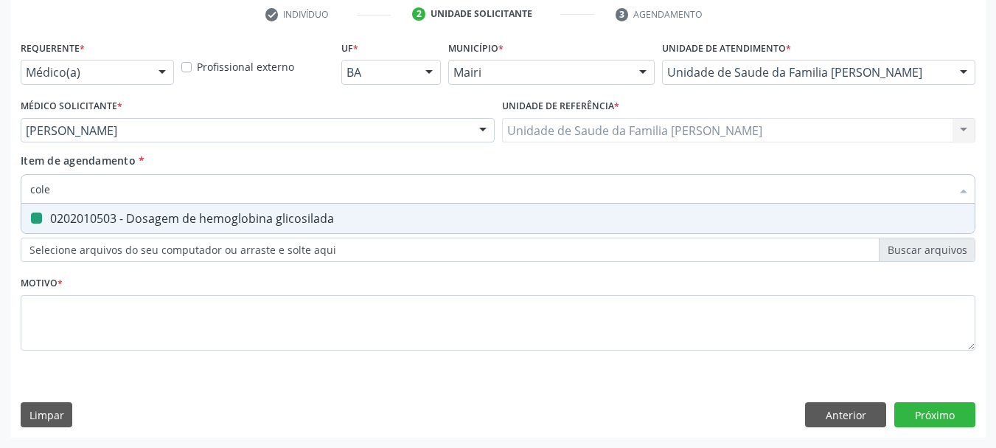
type input "coles"
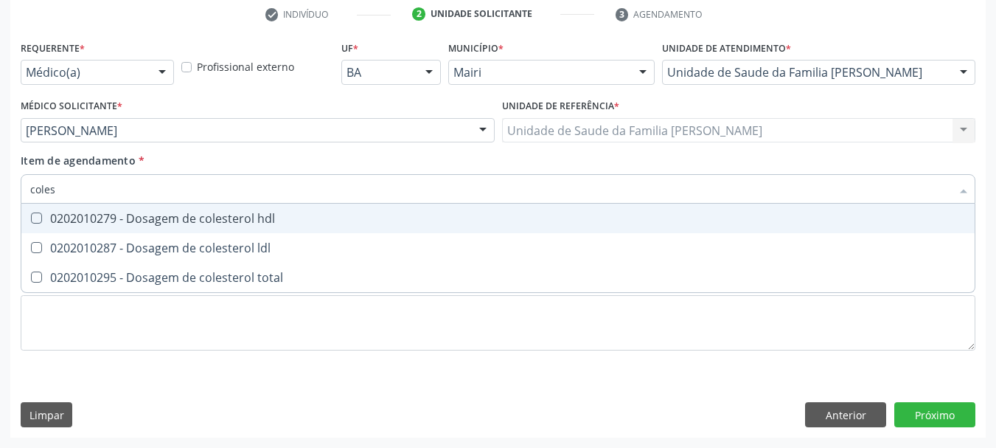
checkbox hdl "false"
type input "colestero"
click at [72, 224] on div "0202010279 - Dosagem de colesterol hdl" at bounding box center [498, 218] width 936 height 12
checkbox hdl "true"
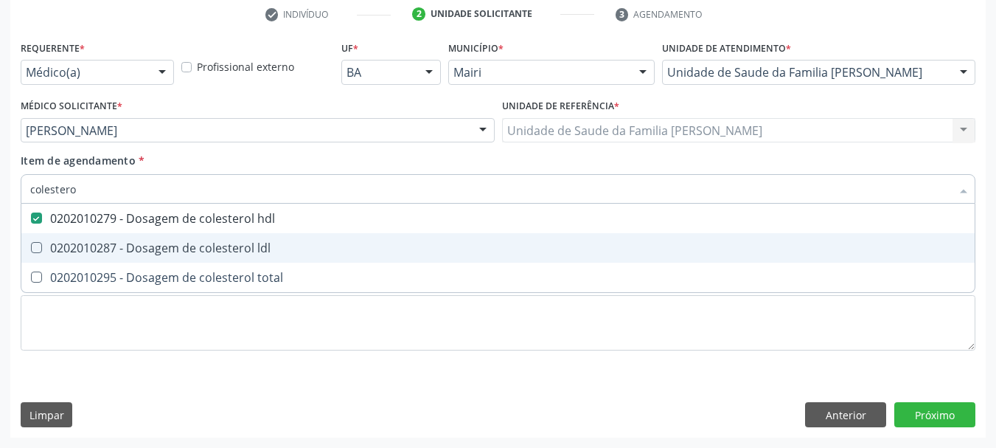
click at [95, 243] on div "0202010287 - Dosagem de colesterol ldl" at bounding box center [498, 248] width 936 height 12
checkbox ldl "true"
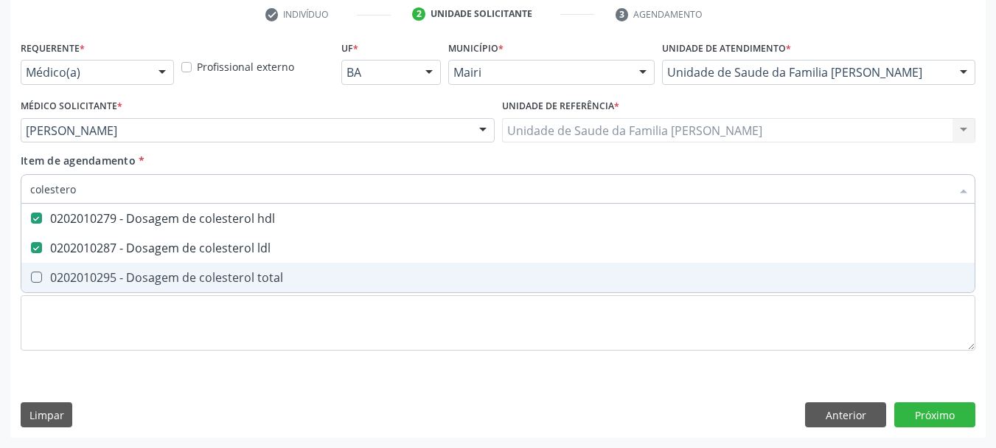
click at [124, 277] on div "0202010295 - Dosagem de colesterol total" at bounding box center [498, 277] width 936 height 12
checkbox total "true"
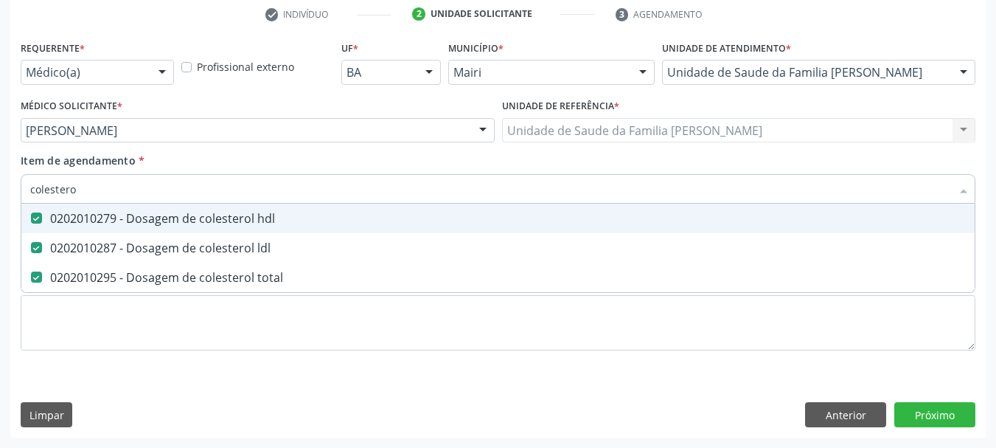
drag, startPoint x: 88, startPoint y: 190, endPoint x: 0, endPoint y: 199, distance: 88.9
click at [0, 199] on div "Acompanhamento Acompanhe a situação das marcações correntes e finalizadas Relat…" at bounding box center [498, 123] width 996 height 650
type input "tr"
checkbox hdl "false"
checkbox ldl "false"
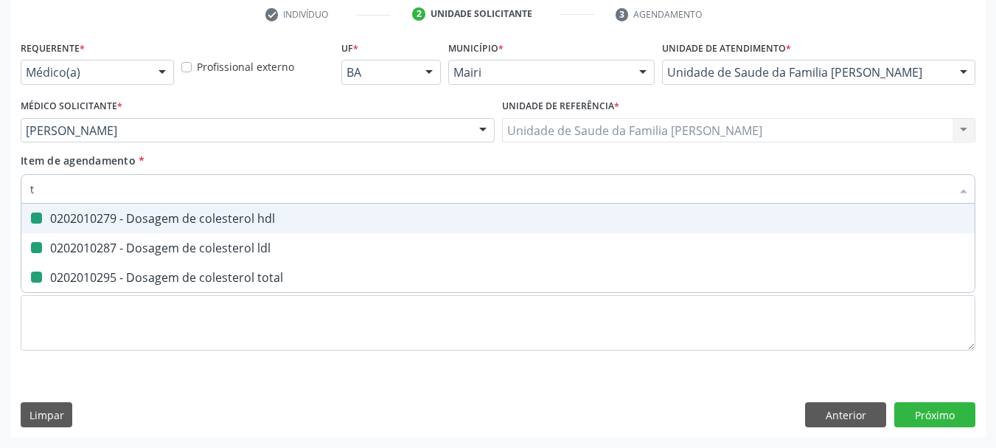
checkbox total "false"
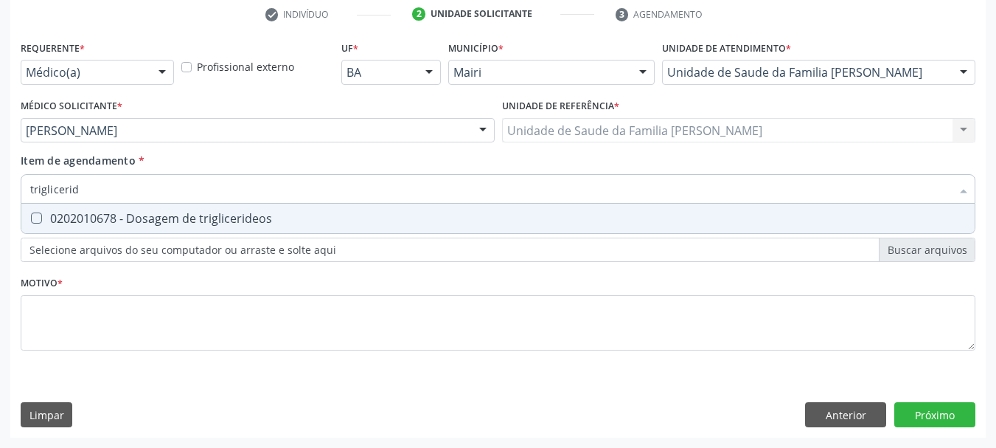
type input "trigliceride"
click at [246, 220] on div "0202010678 - Dosagem de triglicerideos" at bounding box center [498, 218] width 936 height 12
checkbox triglicerideos "true"
click at [0, 192] on div "Acompanhamento Acompanhe a situação das marcações correntes e finalizadas Relat…" at bounding box center [498, 123] width 996 height 650
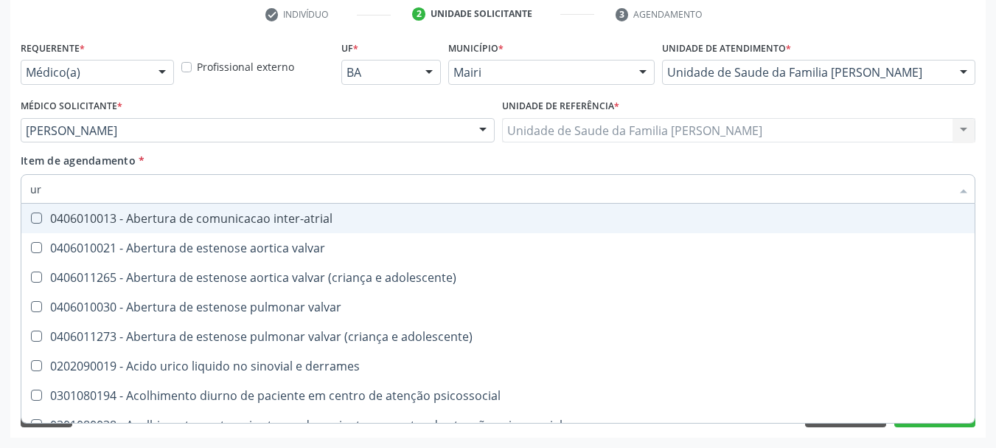
type input "ure"
checkbox inter-atrial "false"
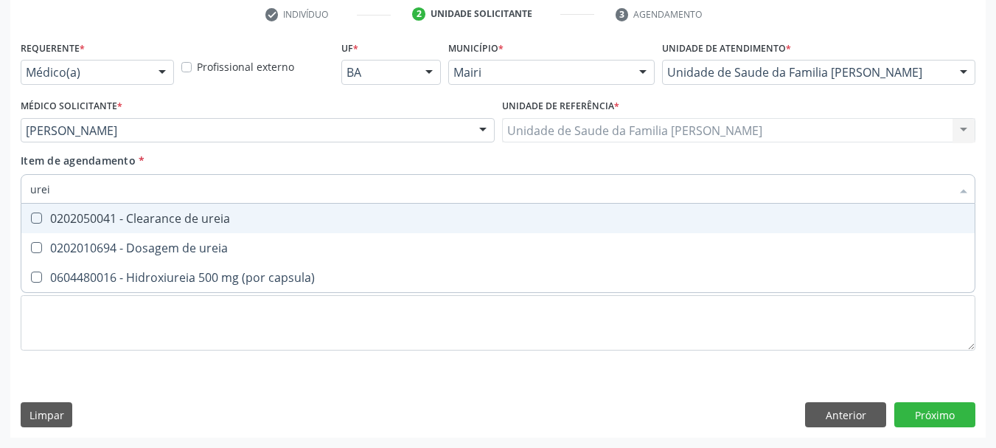
type input "ureia"
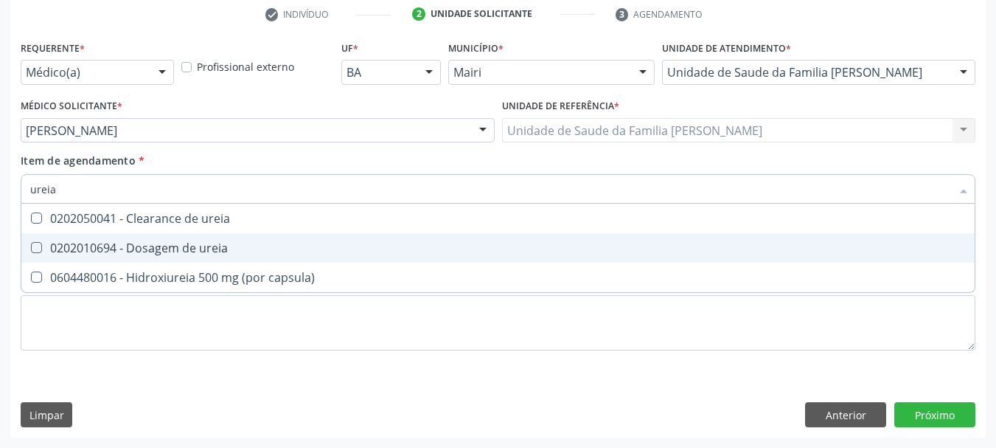
click at [55, 244] on div "0202010694 - Dosagem de ureia" at bounding box center [498, 248] width 936 height 12
checkbox ureia "true"
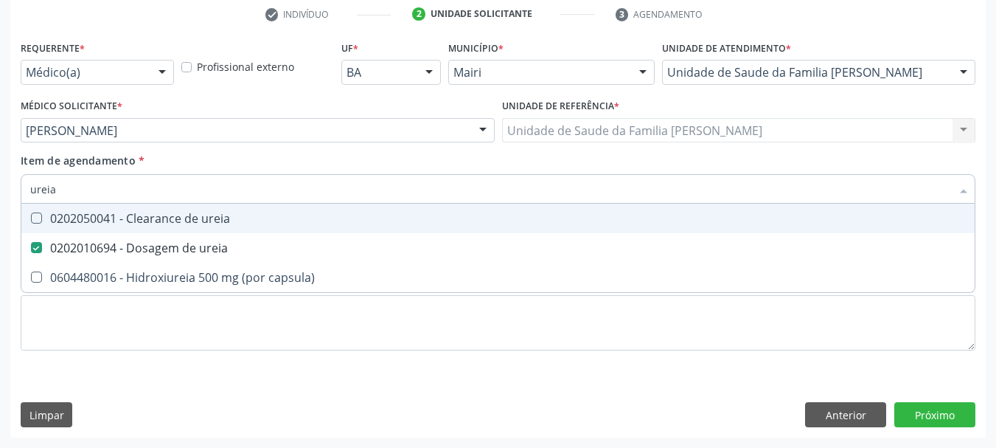
drag, startPoint x: 77, startPoint y: 192, endPoint x: 0, endPoint y: 200, distance: 77.9
click at [0, 200] on div "Acompanhamento Acompanhe a situação das marcações correntes e finalizadas Relat…" at bounding box center [498, 123] width 996 height 650
type input "cr"
checkbox ureia "false"
type input "creatinin"
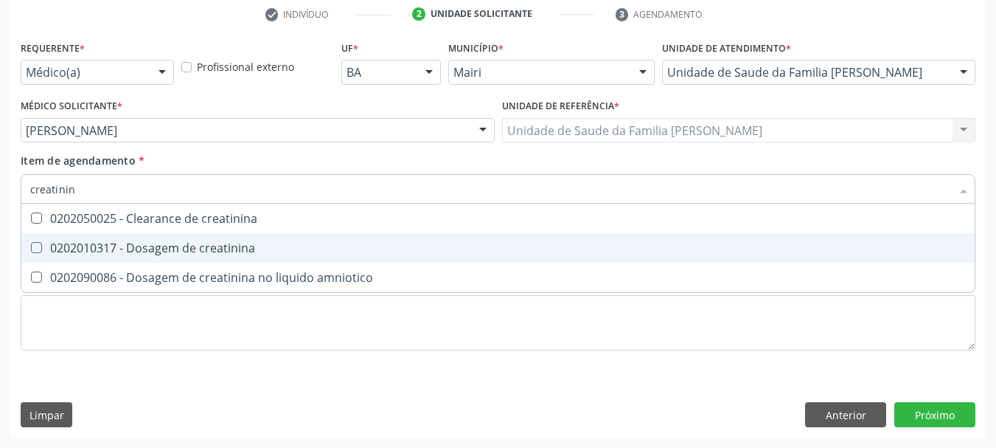
click at [77, 243] on div "0202010317 - Dosagem de creatinina" at bounding box center [498, 248] width 936 height 12
checkbox creatinina "true"
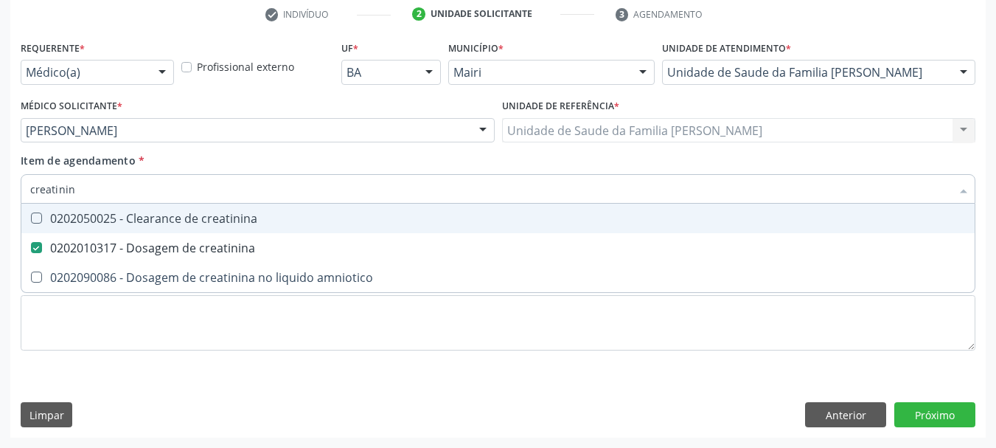
drag, startPoint x: 94, startPoint y: 197, endPoint x: 0, endPoint y: 206, distance: 94.1
click at [0, 206] on div "Acompanhamento Acompanhe a situação das marcações correntes e finalizadas Relat…" at bounding box center [498, 123] width 996 height 650
type input "tg"
checkbox creatinina "false"
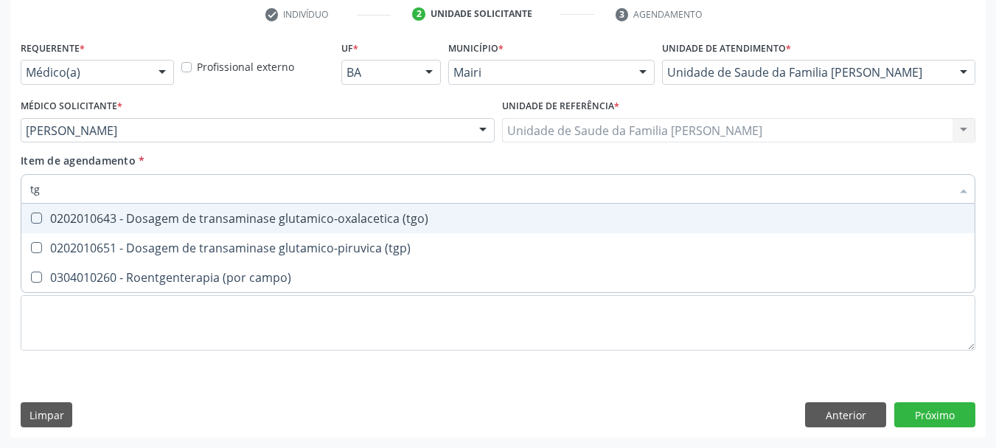
type input "tgo"
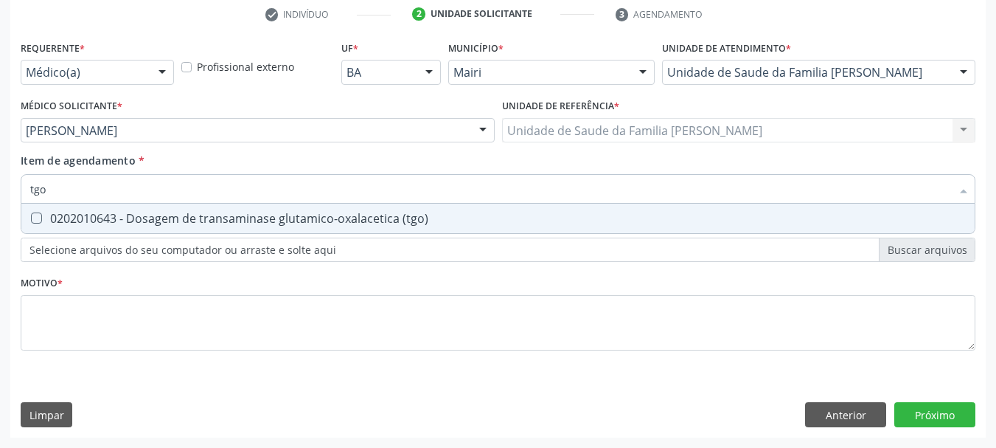
click at [63, 217] on div "0202010643 - Dosagem de transaminase glutamico-oxalacetica (tgo)" at bounding box center [498, 218] width 936 height 12
checkbox \(tgo\) "true"
drag, startPoint x: 0, startPoint y: 206, endPoint x: 0, endPoint y: 215, distance: 8.1
click at [0, 213] on div "Acompanhamento Acompanhe a situação das marcações correntes e finalizadas Relat…" at bounding box center [498, 123] width 996 height 650
type input "tgp"
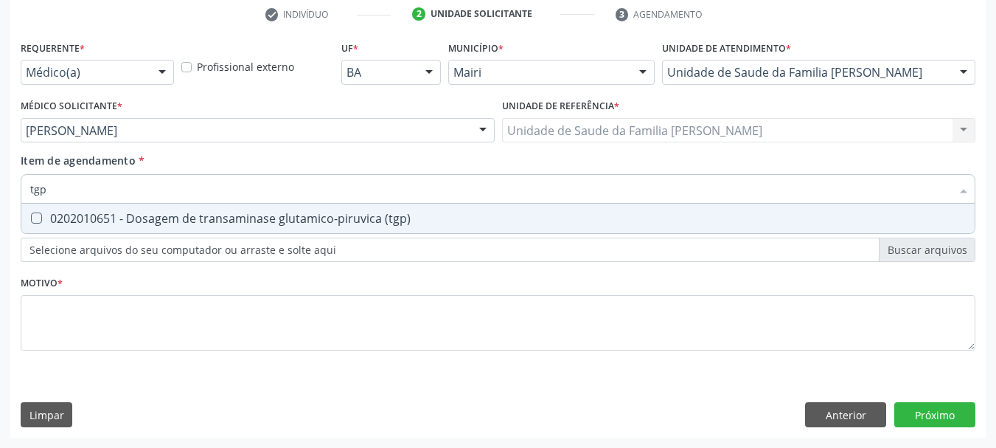
click at [63, 227] on span "0202010651 - Dosagem de transaminase glutamico-piruvica (tgp)" at bounding box center [497, 218] width 953 height 29
checkbox \(tgp\) "true"
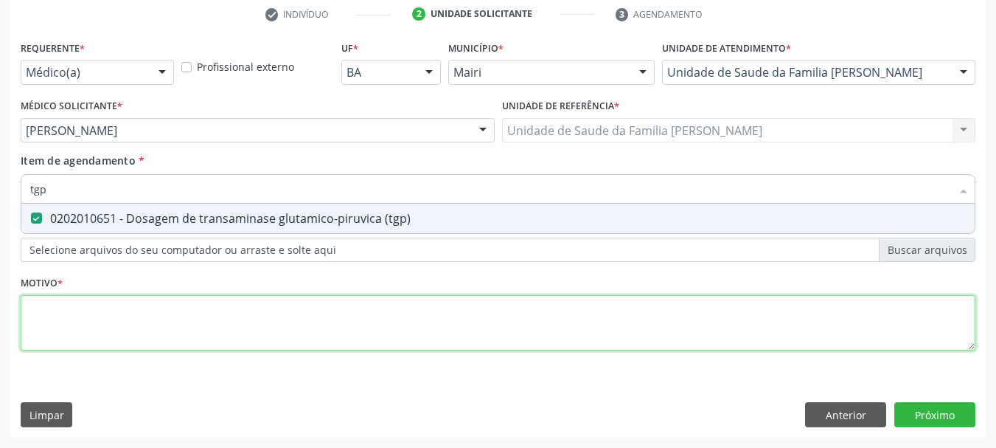
click at [108, 312] on div "Requerente * Médico(a) Médico(a) Enfermeiro(a) Paciente Nenhum resultado encont…" at bounding box center [498, 204] width 955 height 334
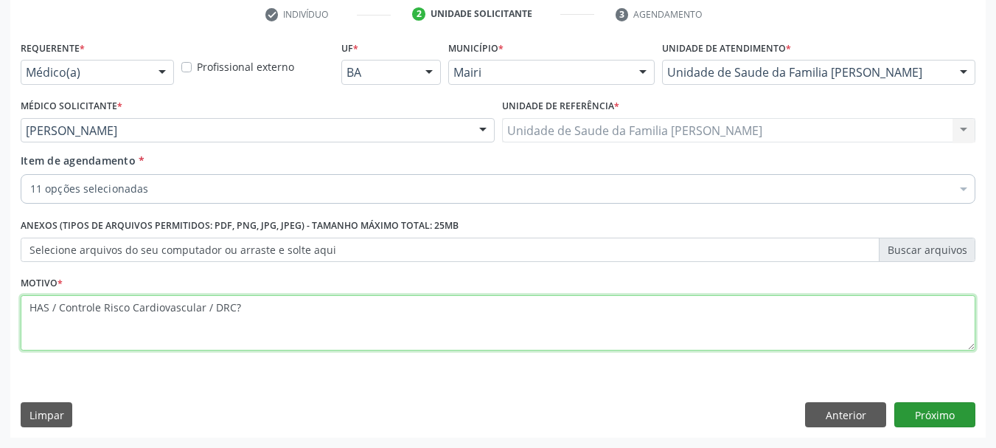
type textarea "HAS / Controle Risco Cardiovascular / DRC?"
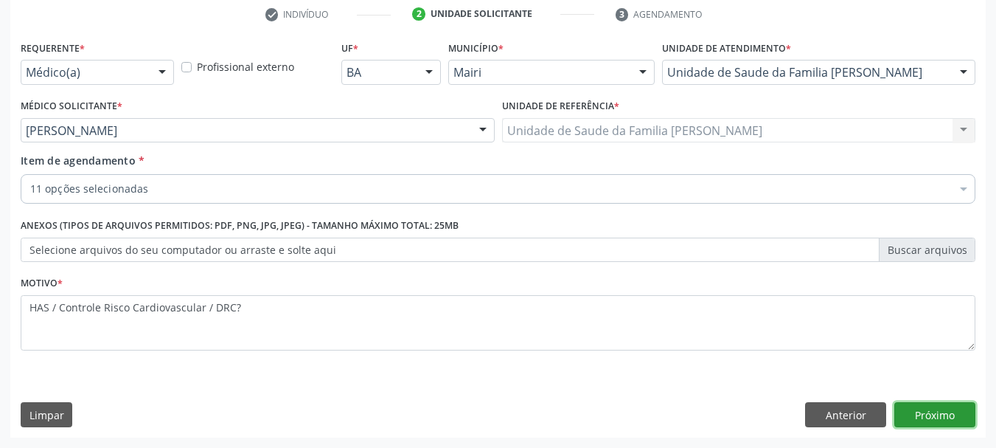
click at [959, 410] on button "Próximo" at bounding box center [934, 414] width 81 height 25
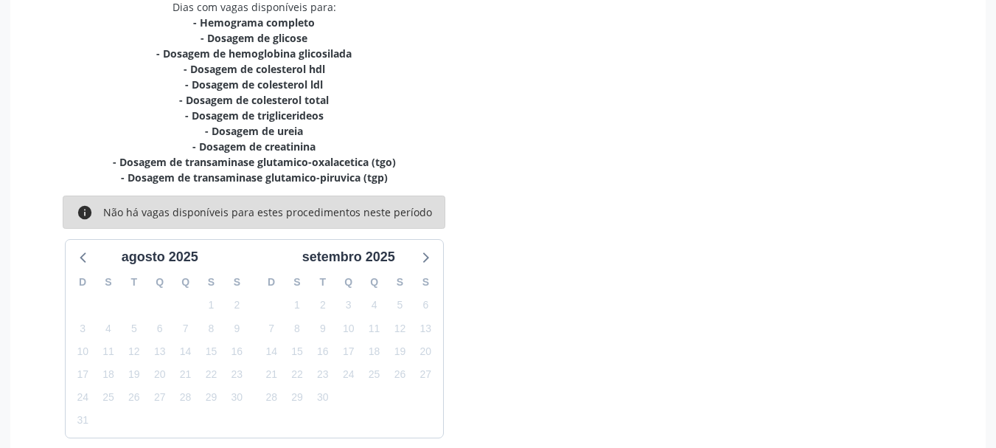
scroll to position [392, 0]
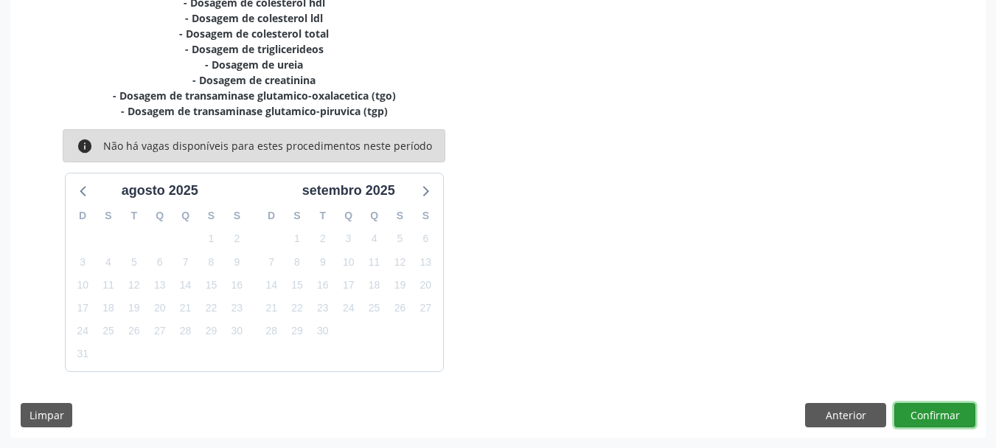
click at [939, 410] on button "Confirmar" at bounding box center [934, 415] width 81 height 25
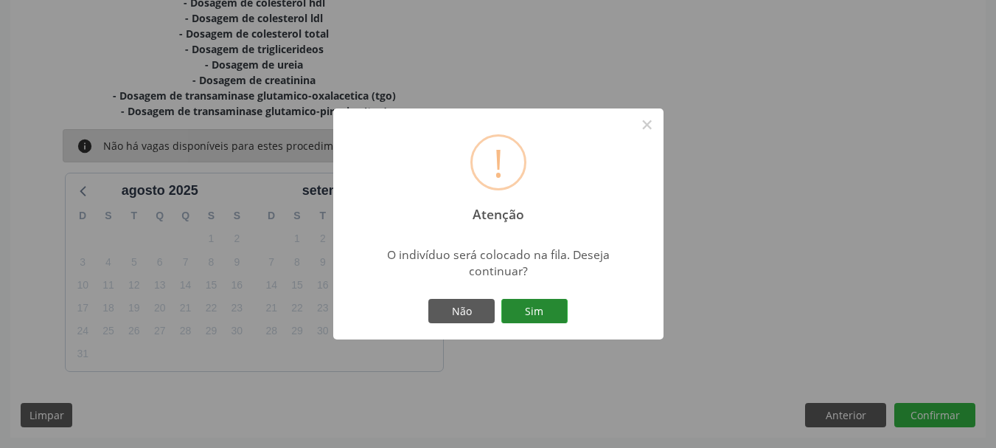
click at [547, 312] on button "Sim" at bounding box center [534, 311] width 66 height 25
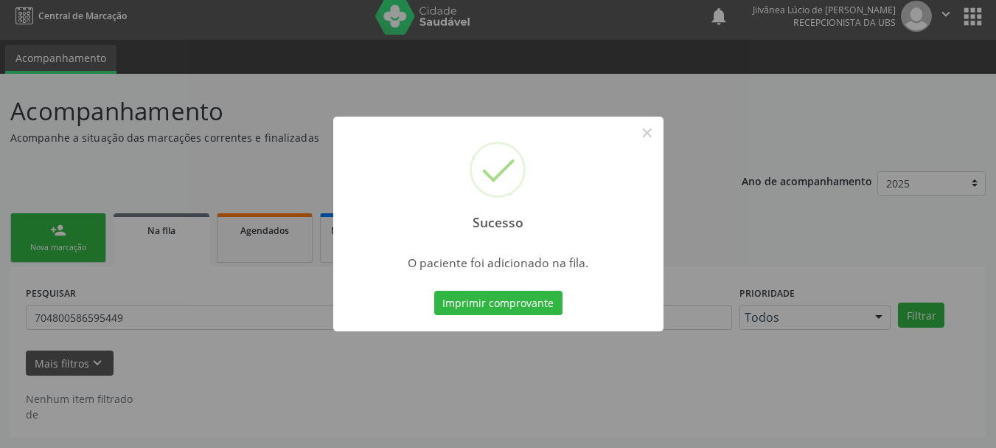
scroll to position [7, 0]
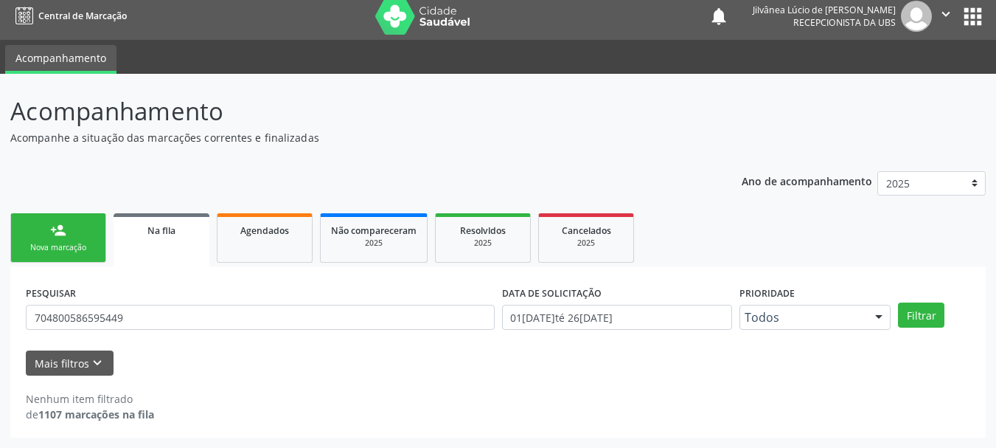
click at [77, 237] on link "person_add Nova marcação" at bounding box center [58, 237] width 96 height 49
